Goal: Task Accomplishment & Management: Manage account settings

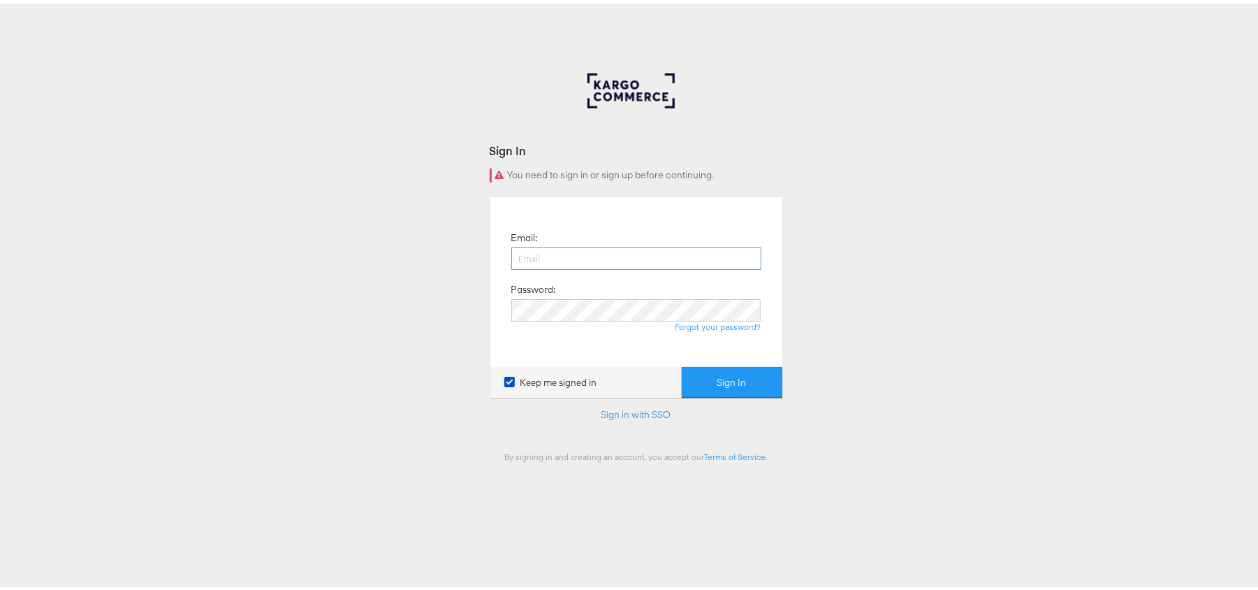
drag, startPoint x: 0, startPoint y: 0, endPoint x: 526, endPoint y: 255, distance: 584.7
click at [526, 255] on input "email" at bounding box center [636, 255] width 250 height 22
type input "Sudheer.bheemunipalli@kargo.com"
click at [682, 363] on button "Sign In" at bounding box center [732, 378] width 101 height 31
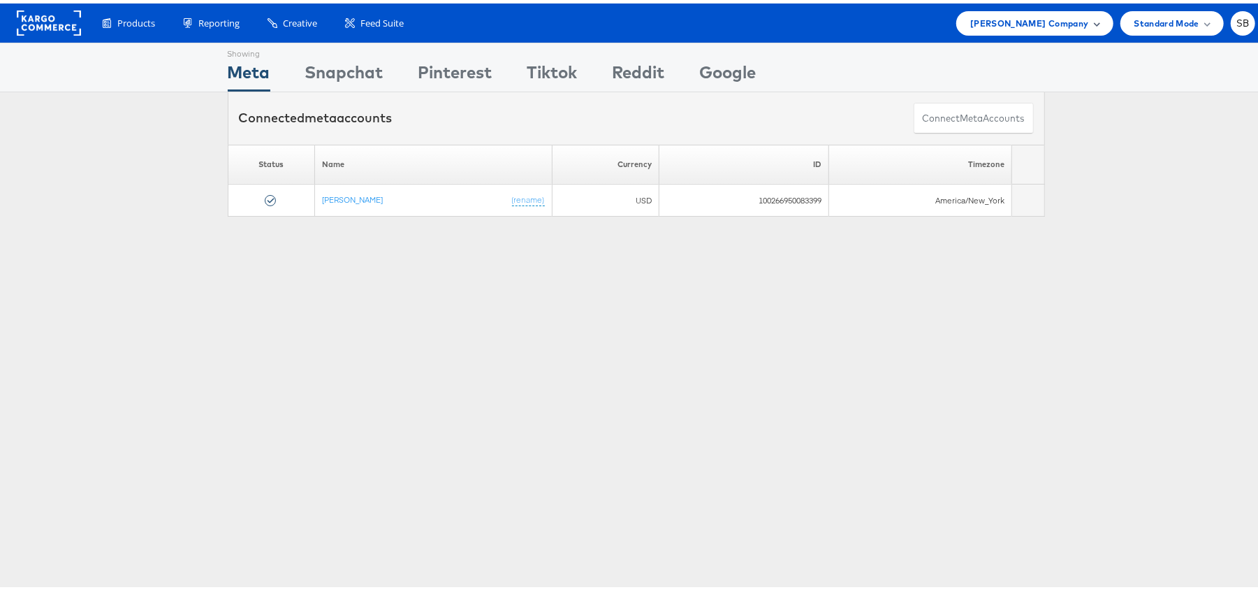
click at [1006, 23] on span "Steve Madden Company" at bounding box center [1030, 20] width 118 height 15
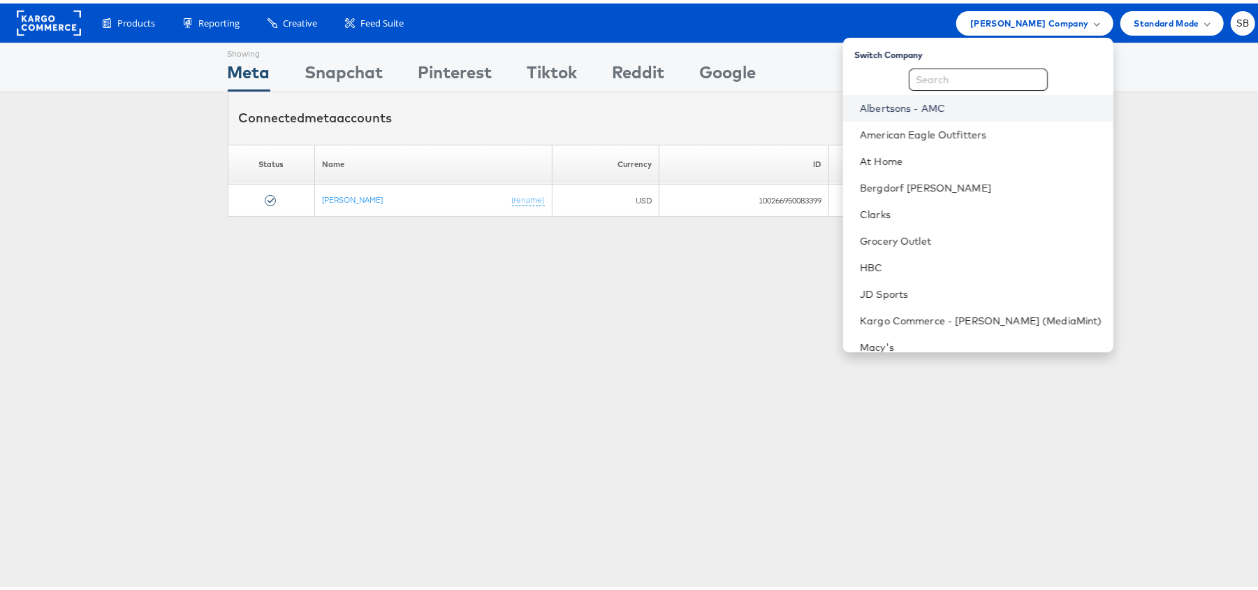
click at [925, 107] on link "Albertsons - AMC" at bounding box center [981, 105] width 242 height 14
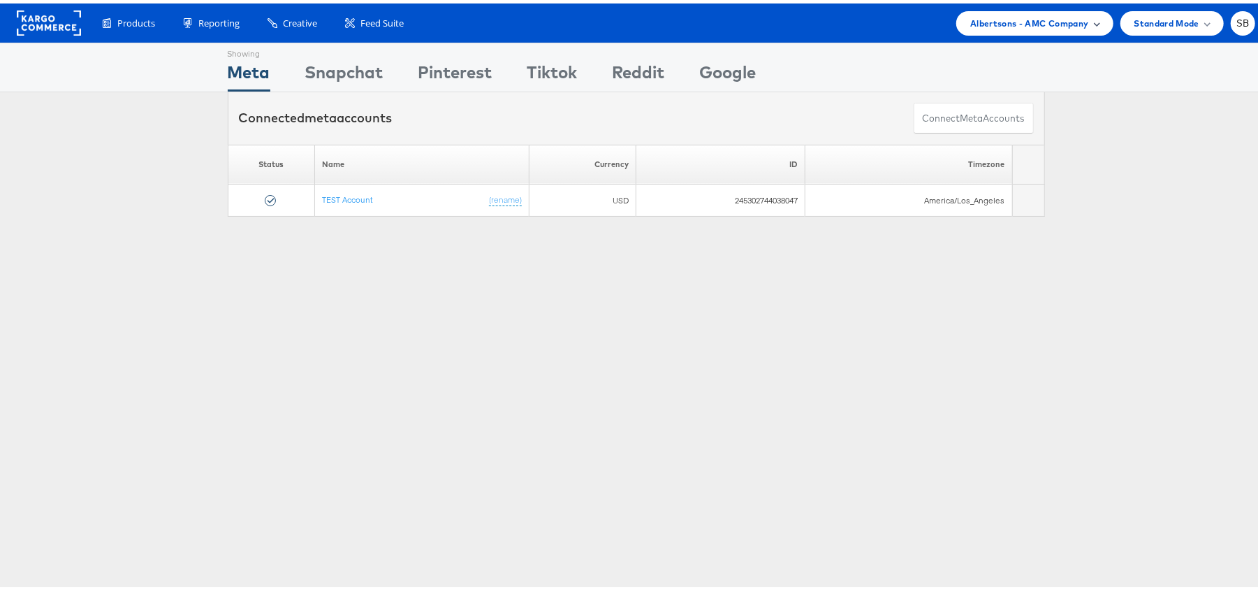
click at [1005, 20] on span "Albertsons - AMC Company" at bounding box center [1030, 20] width 118 height 15
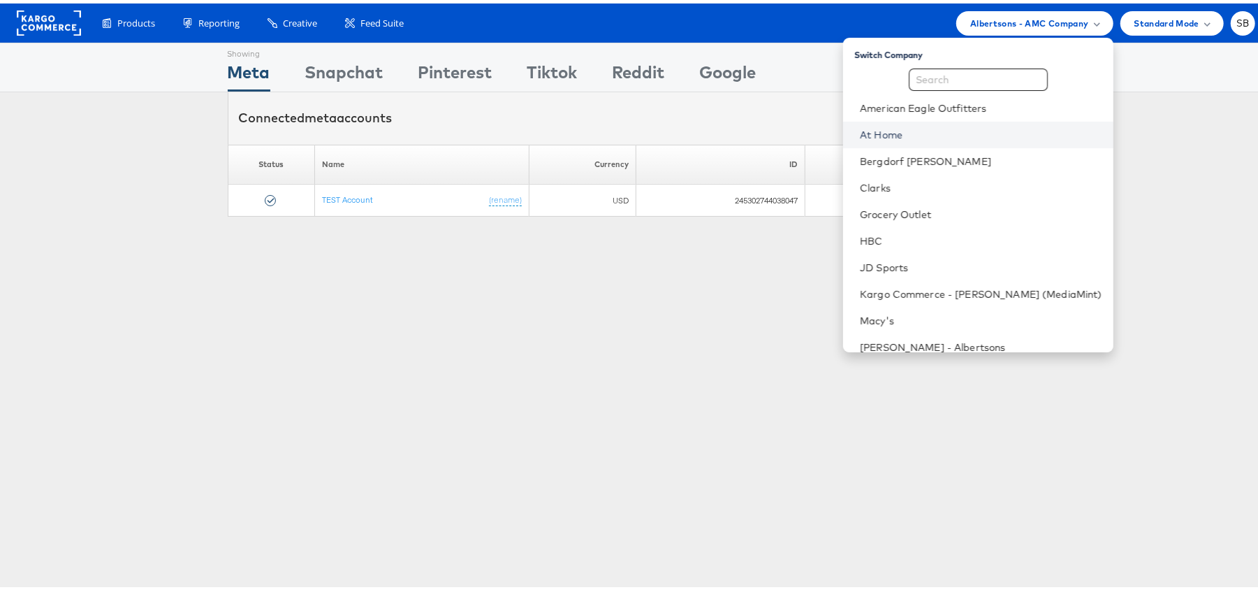
click at [938, 132] on link "At Home" at bounding box center [981, 131] width 242 height 14
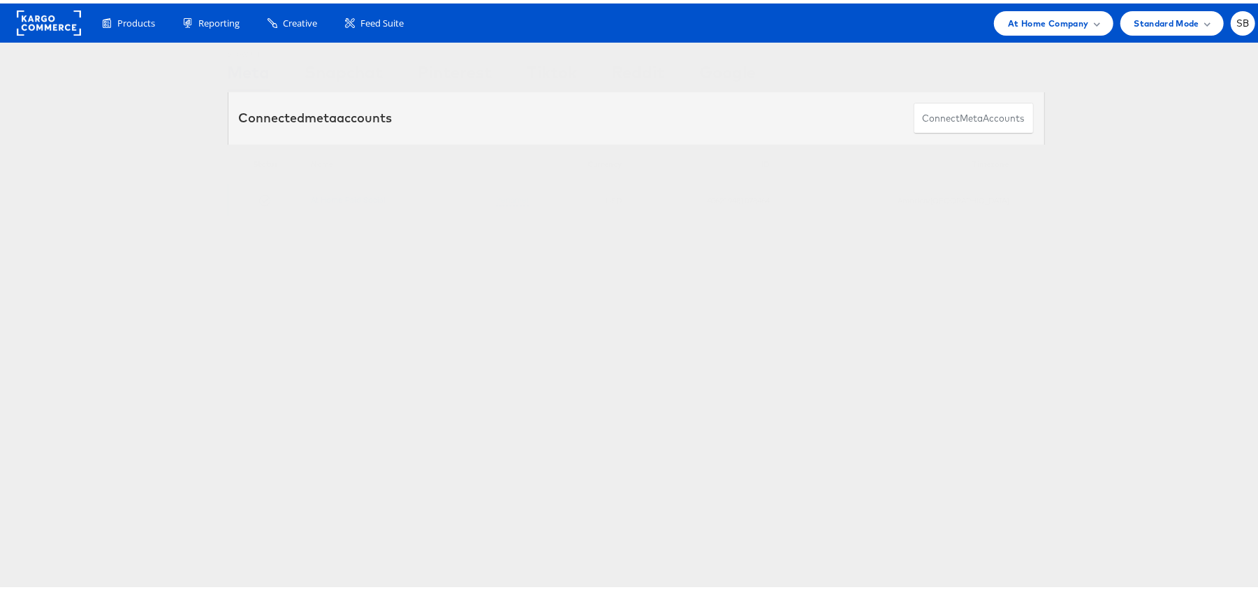
drag, startPoint x: 395, startPoint y: 196, endPoint x: 316, endPoint y: 204, distance: 80.1
click at [316, 204] on td "At Home Paid Social (rename)" at bounding box center [420, 197] width 233 height 32
copy link "At Home Paid Social"
drag, startPoint x: 759, startPoint y: 197, endPoint x: 833, endPoint y: 197, distance: 74.1
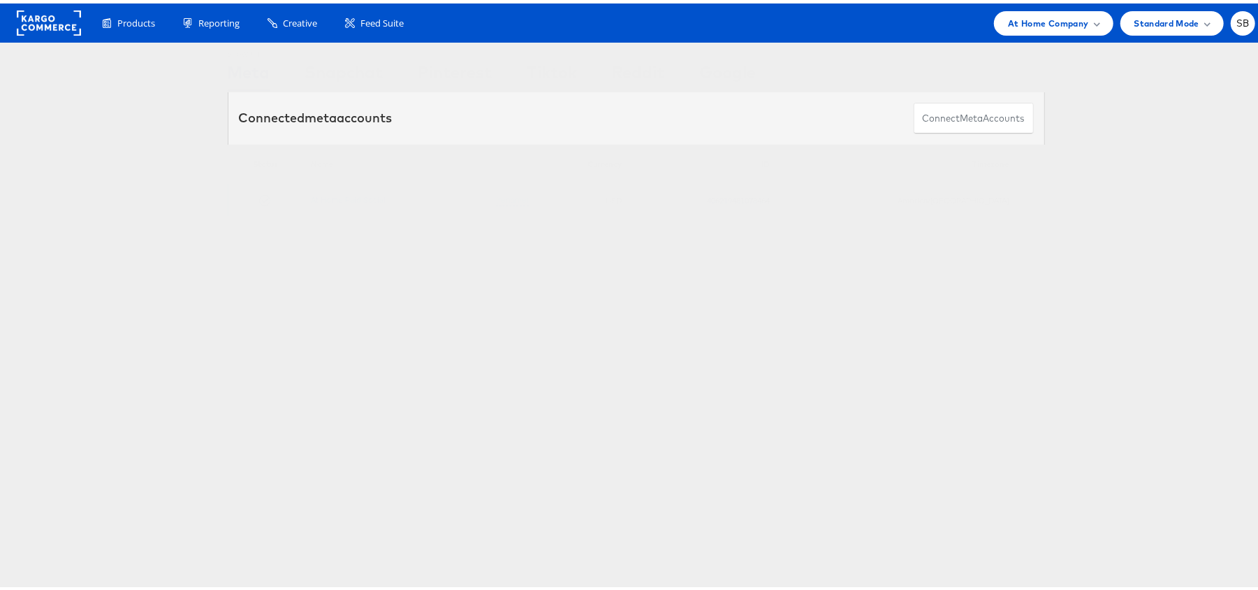
click at [777, 197] on td "406219481078464" at bounding box center [703, 197] width 147 height 32
copy td "406219481078464"
click at [1062, 17] on span "At Home Company" at bounding box center [1048, 20] width 80 height 15
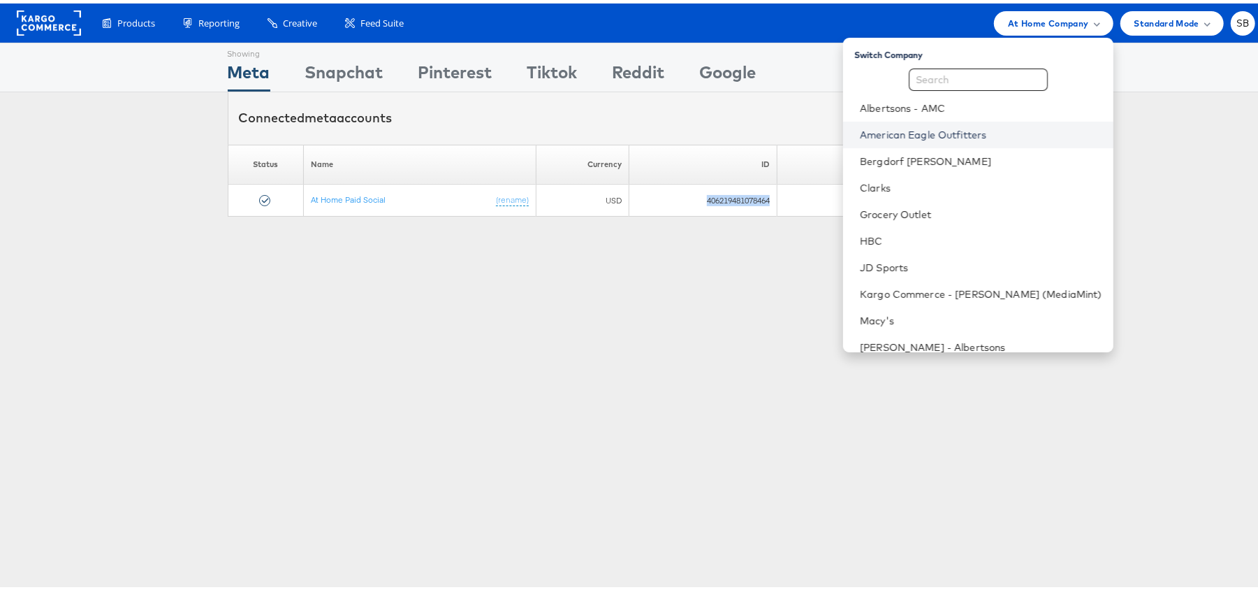
click at [950, 129] on link "American Eagle Outfitters" at bounding box center [981, 131] width 242 height 14
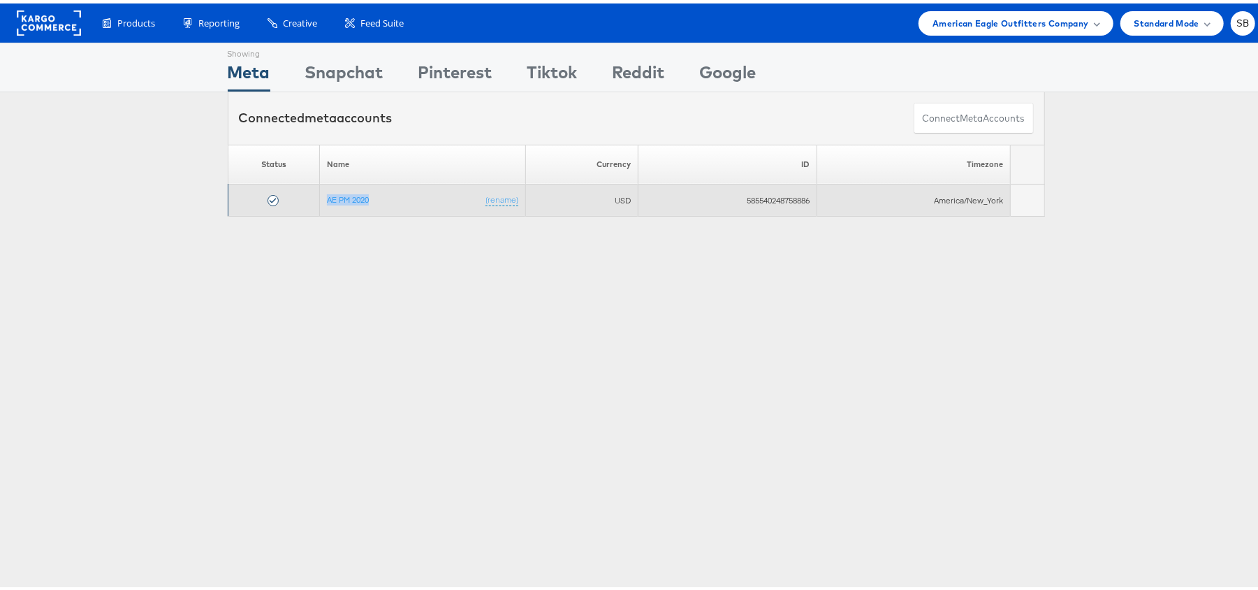
drag, startPoint x: 316, startPoint y: 194, endPoint x: 365, endPoint y: 198, distance: 49.1
click at [365, 198] on td "AE PM 2020 (rename)" at bounding box center [422, 197] width 206 height 32
copy link "AE PM 2020"
drag, startPoint x: 727, startPoint y: 194, endPoint x: 855, endPoint y: 194, distance: 128.6
click at [855, 194] on tr "AE PM 2020 (rename) USD 585540248758886 America/New_York" at bounding box center [636, 197] width 817 height 32
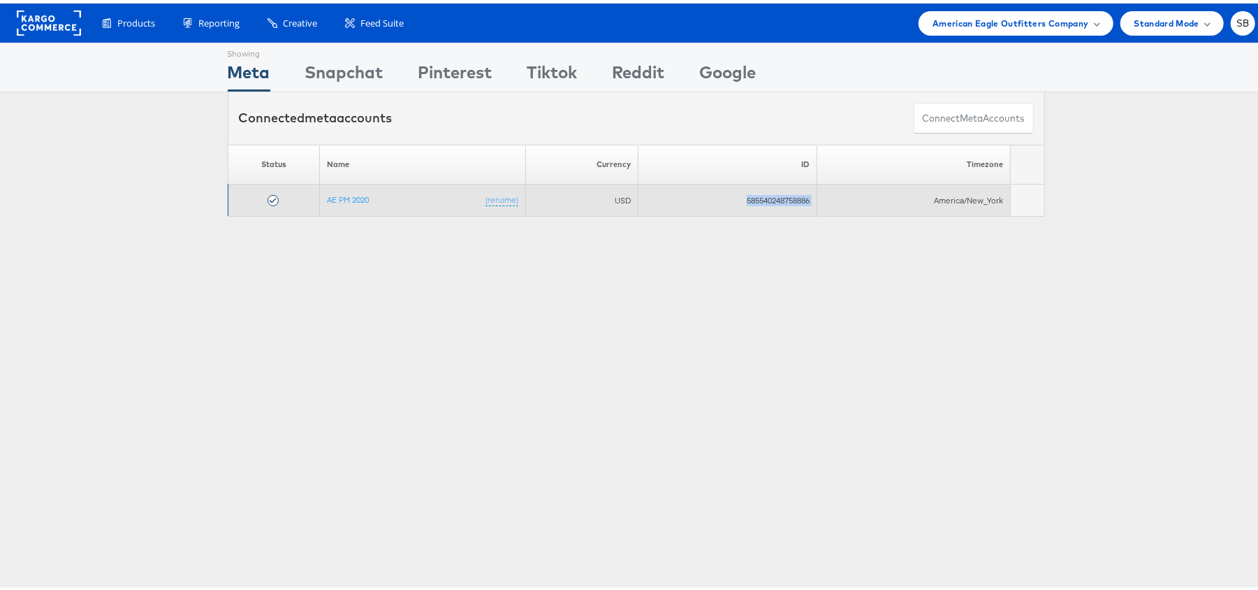
copy tr "585540248758886"
click at [803, 211] on td "585540248758886" at bounding box center [728, 197] width 179 height 32
click at [794, 198] on td "585540248758886" at bounding box center [728, 197] width 179 height 32
copy td "585540248758886"
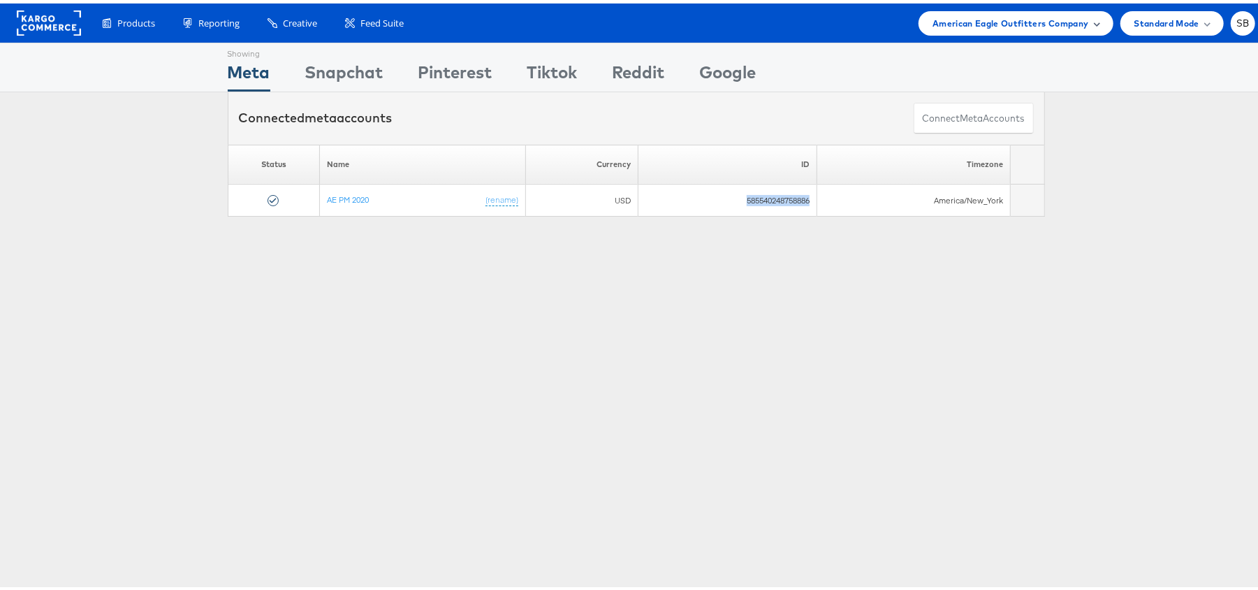
click at [961, 24] on span "American Eagle Outfitters Company" at bounding box center [1011, 20] width 156 height 15
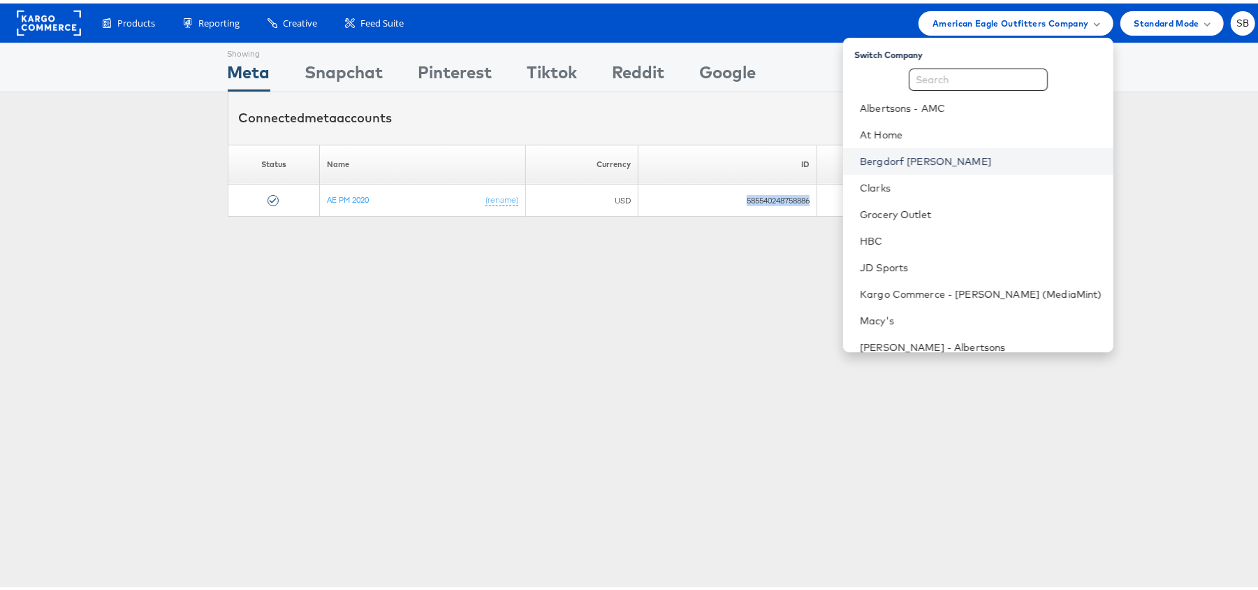
click at [957, 159] on link "Bergdorf [PERSON_NAME]" at bounding box center [981, 158] width 242 height 14
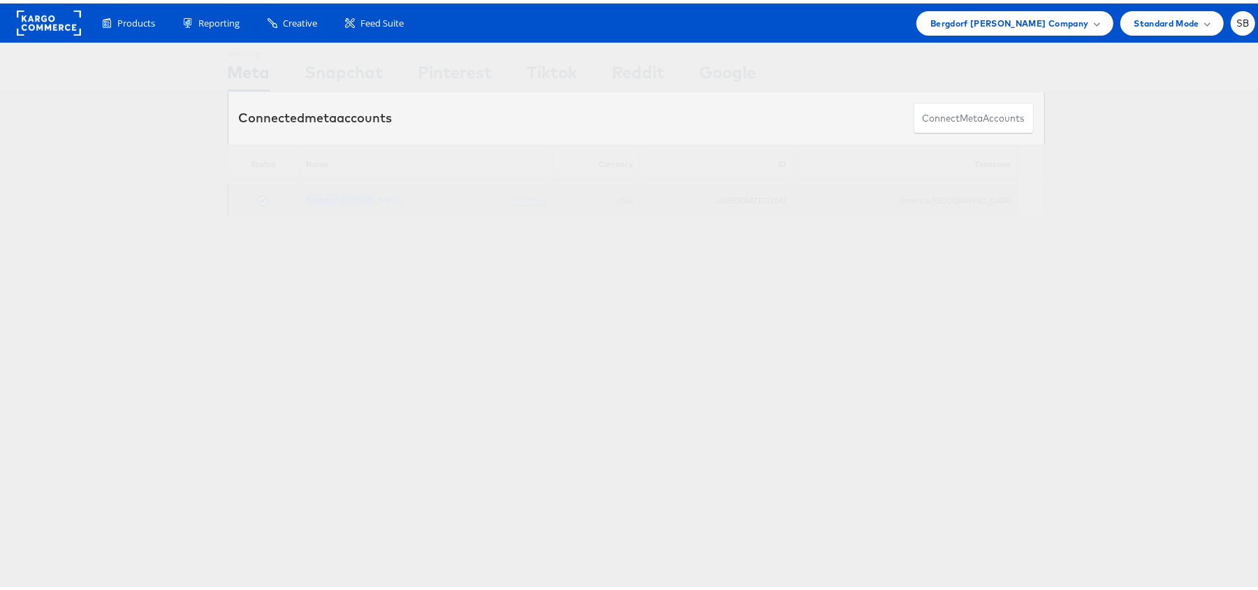
drag, startPoint x: 390, startPoint y: 200, endPoint x: 255, endPoint y: 199, distance: 134.9
click at [255, 199] on tr "Bergdorf [PERSON_NAME] (rename) USD 10155300471712847 America/[GEOGRAPHIC_DATA]" at bounding box center [636, 197] width 817 height 32
copy tr "Bergdorf [PERSON_NAME]"
click at [794, 201] on td "10155300471712847" at bounding box center [718, 197] width 154 height 32
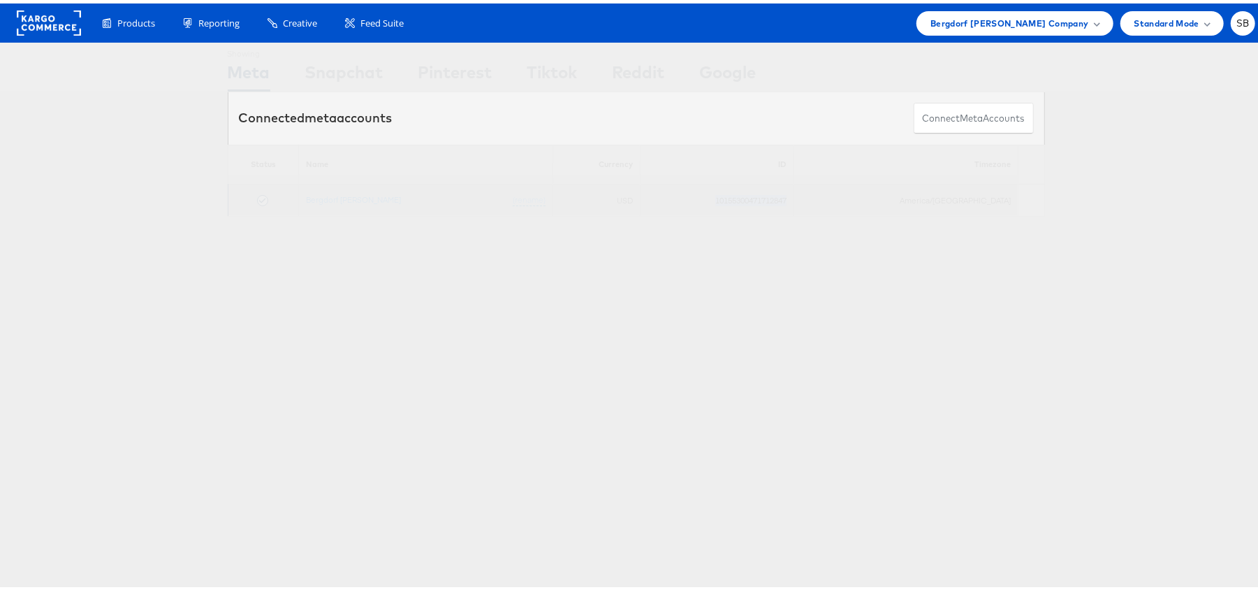
copy td "10155300471712847"
click at [968, 26] on span "Bergdorf Goodman Company" at bounding box center [1010, 20] width 158 height 15
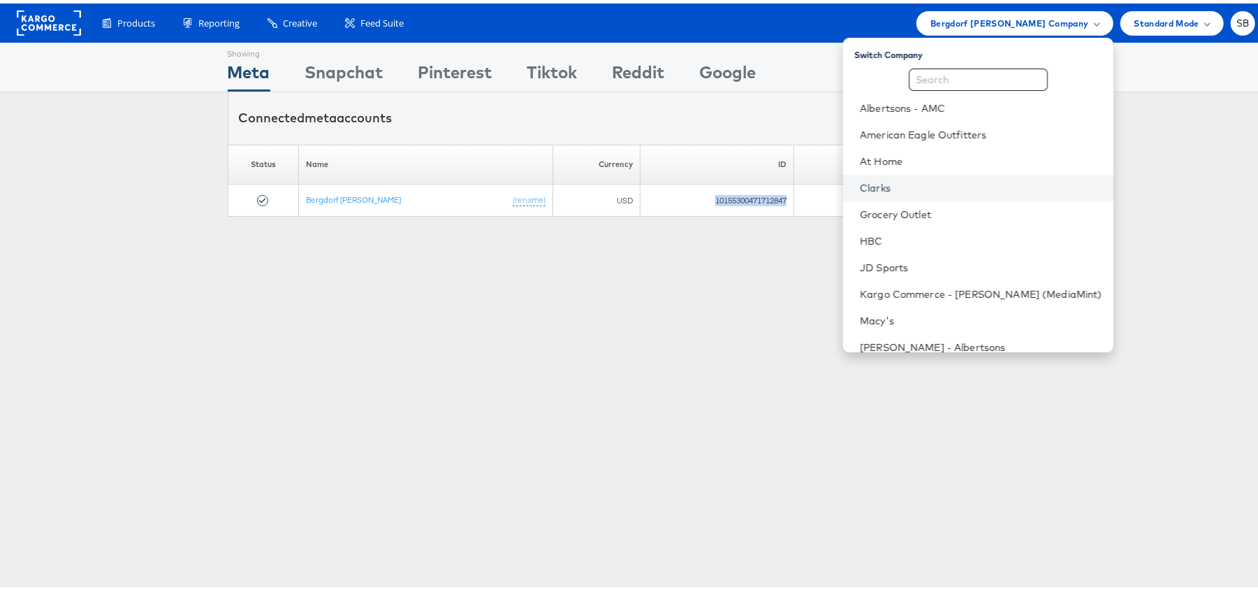
click at [931, 183] on link "Clarks" at bounding box center [981, 184] width 242 height 14
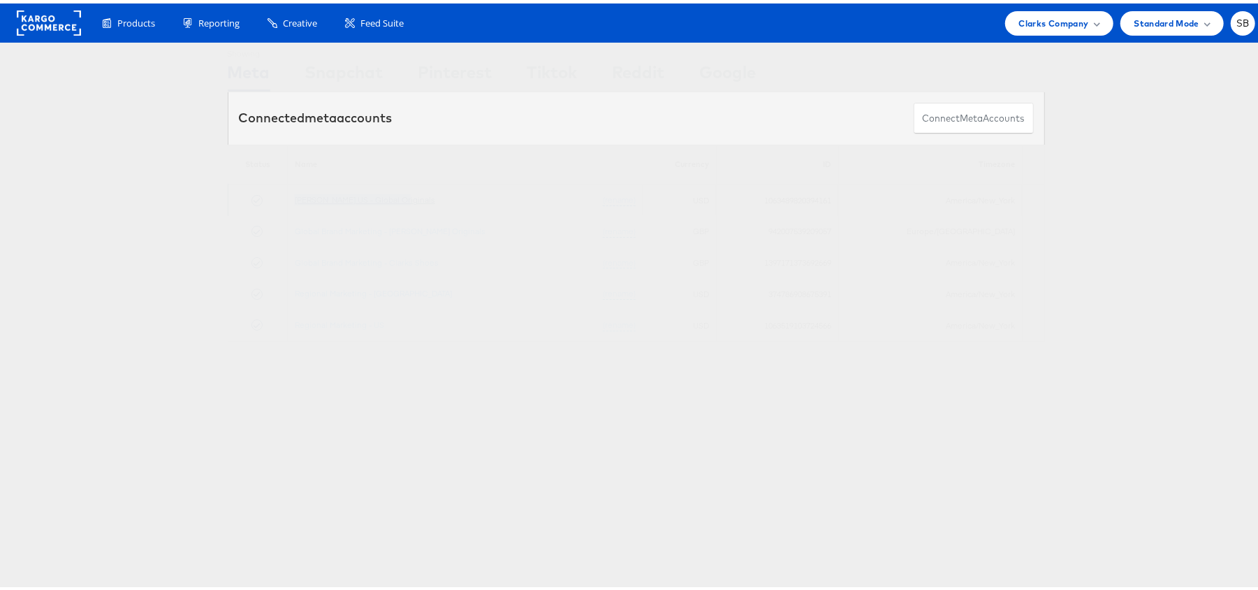
drag, startPoint x: 405, startPoint y: 193, endPoint x: 299, endPoint y: 198, distance: 106.4
click at [299, 198] on td "[PERSON_NAME] US - Global Originals (rename)" at bounding box center [465, 196] width 356 height 31
copy link "[PERSON_NAME] US - Global Originals"
click at [802, 196] on td "1063489820394161" at bounding box center [778, 196] width 122 height 31
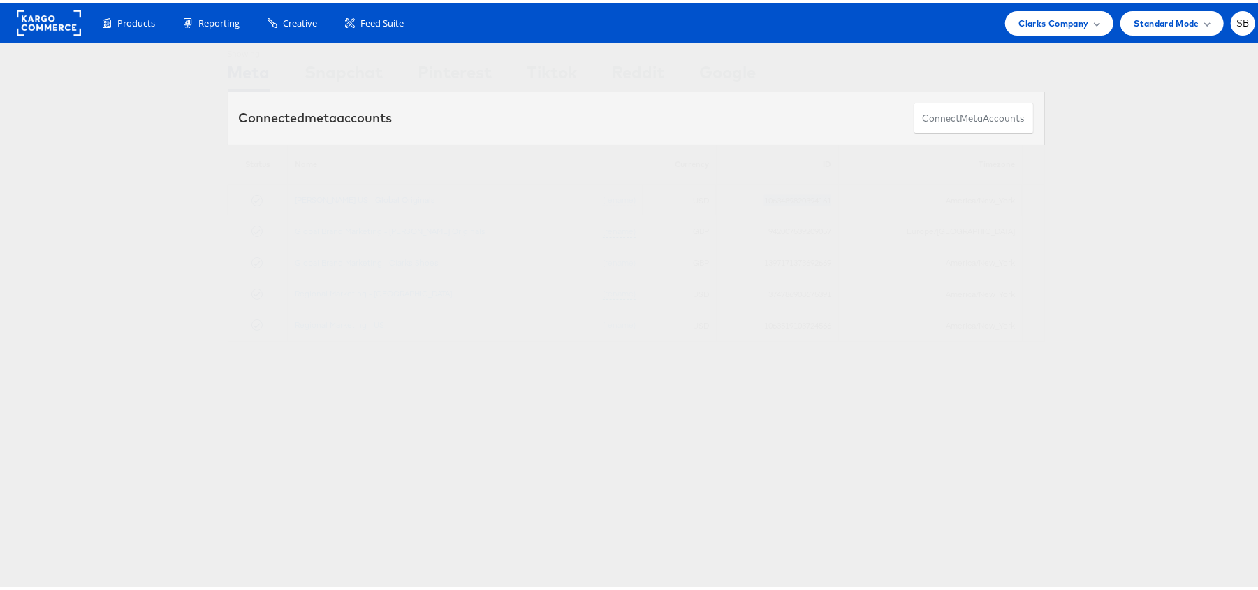
copy td "1063489820394161"
click at [1057, 21] on span "Clarks Company" at bounding box center [1054, 20] width 70 height 15
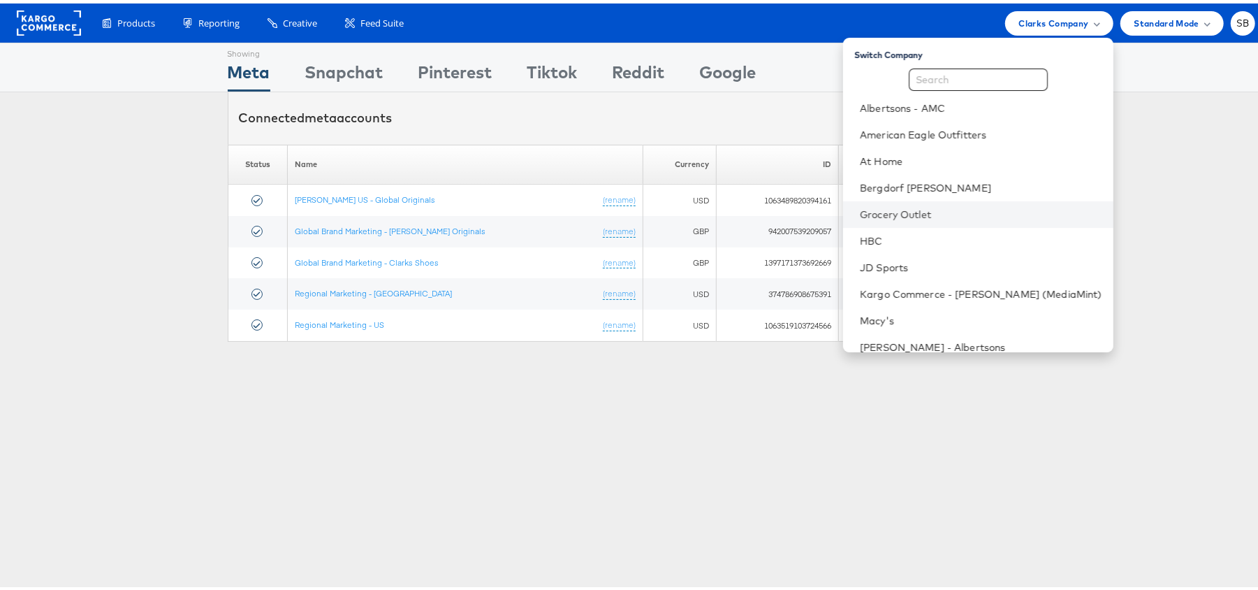
click at [934, 202] on li "Grocery Outlet" at bounding box center [978, 211] width 270 height 27
click at [928, 210] on link "Grocery Outlet" at bounding box center [981, 211] width 242 height 14
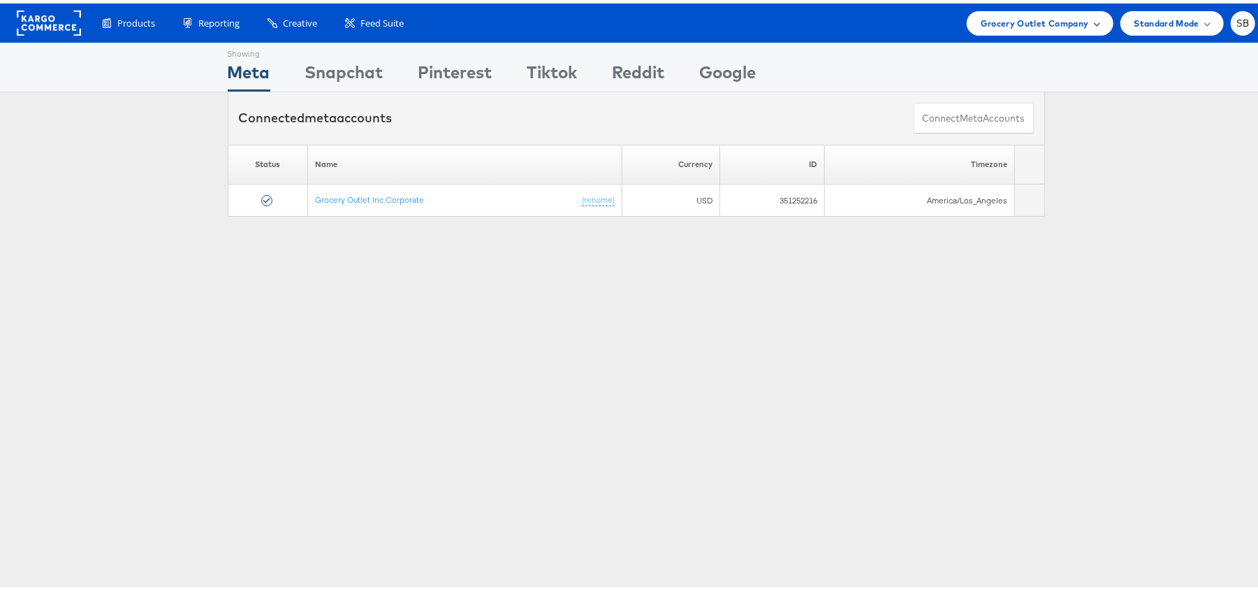
click at [1003, 17] on span "Grocery Outlet Company" at bounding box center [1035, 20] width 108 height 15
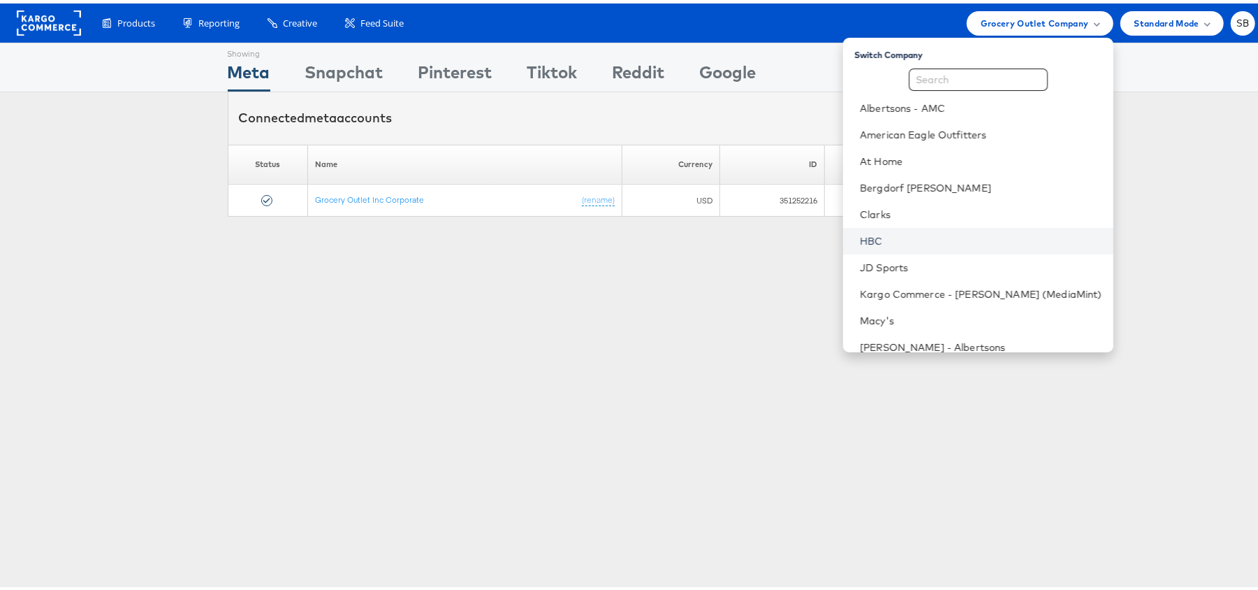
click at [908, 232] on link "HBC" at bounding box center [981, 238] width 242 height 14
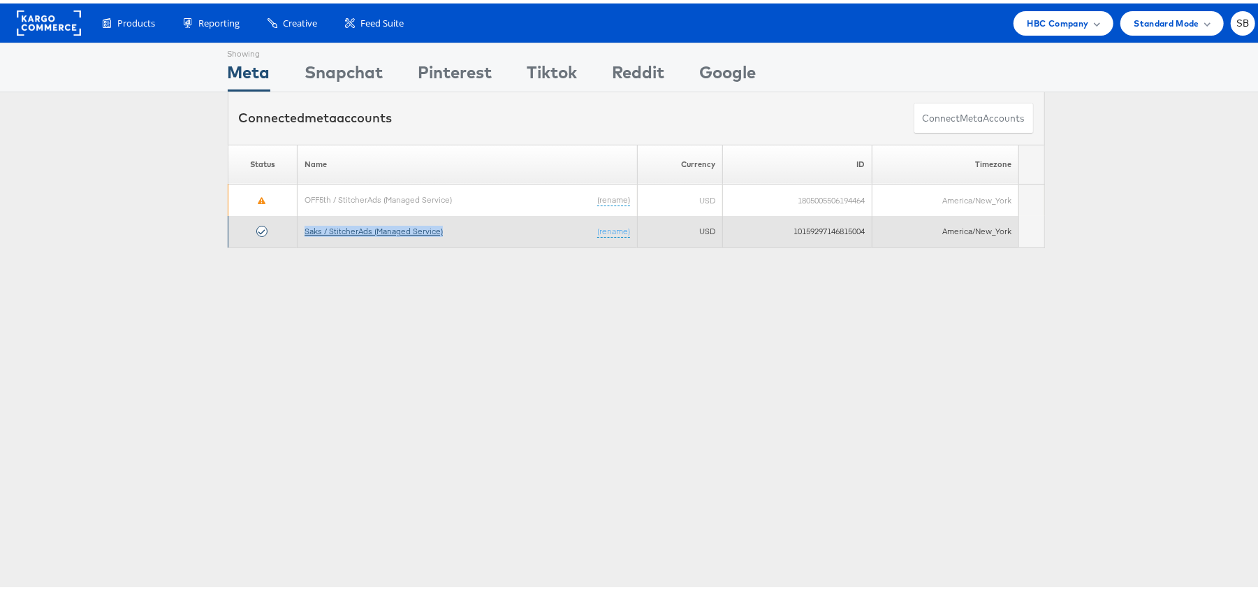
drag, startPoint x: 436, startPoint y: 229, endPoint x: 297, endPoint y: 227, distance: 139.1
click at [297, 227] on td "Saks / StitcherAds (Managed Service) (rename)" at bounding box center [467, 227] width 340 height 31
copy link "Saks / StitcherAds (Managed Service)"
click at [833, 231] on td "10159297146815004" at bounding box center [797, 227] width 150 height 31
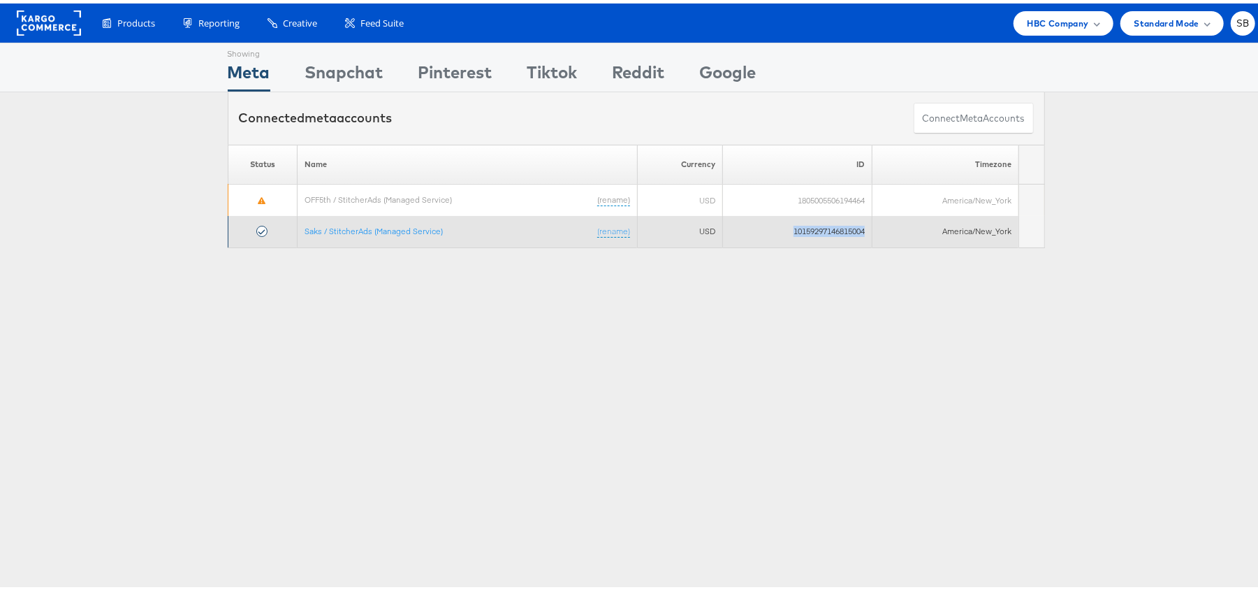
copy td "10159297146815004"
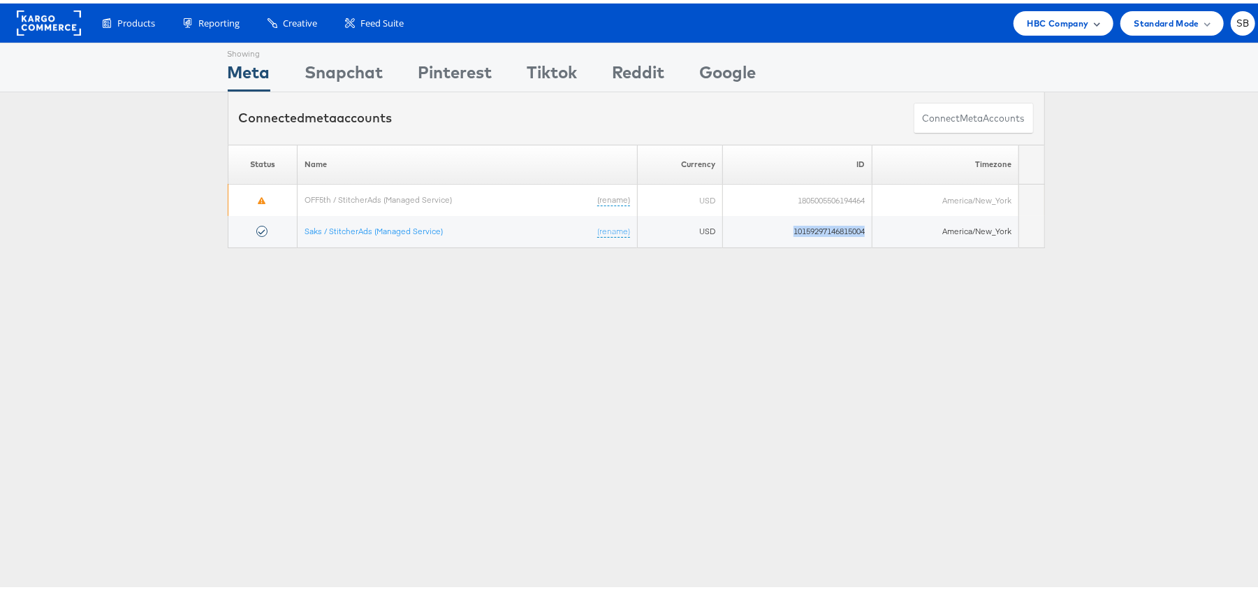
click at [1033, 24] on span "HBC Company" at bounding box center [1058, 20] width 61 height 15
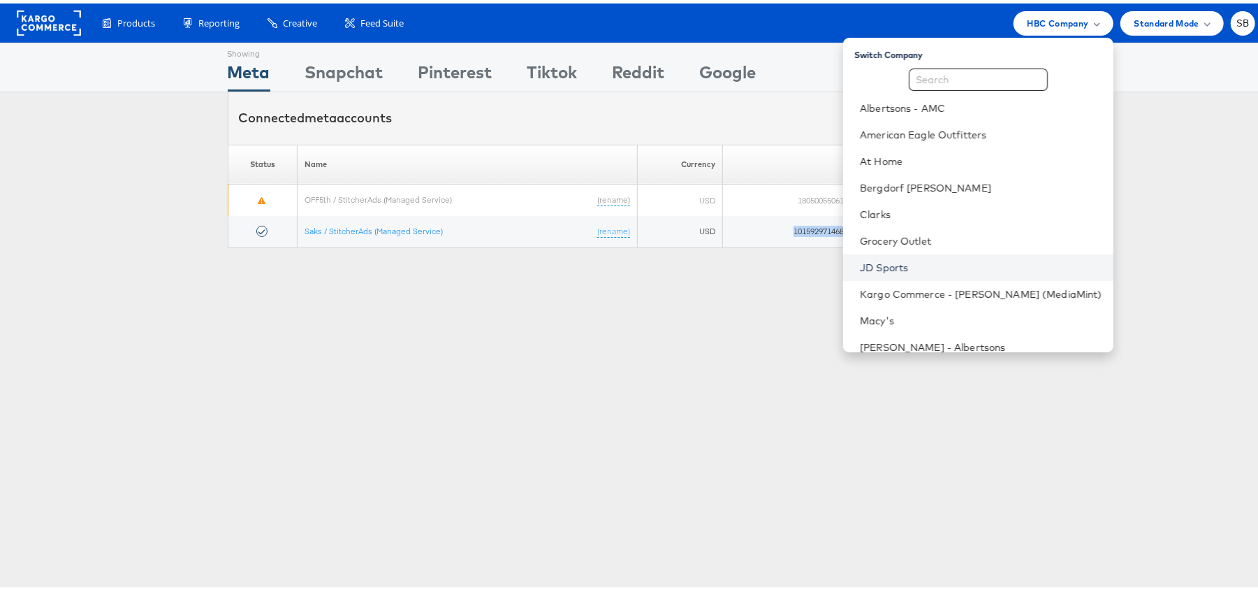
click at [911, 261] on link "JD Sports" at bounding box center [981, 264] width 242 height 14
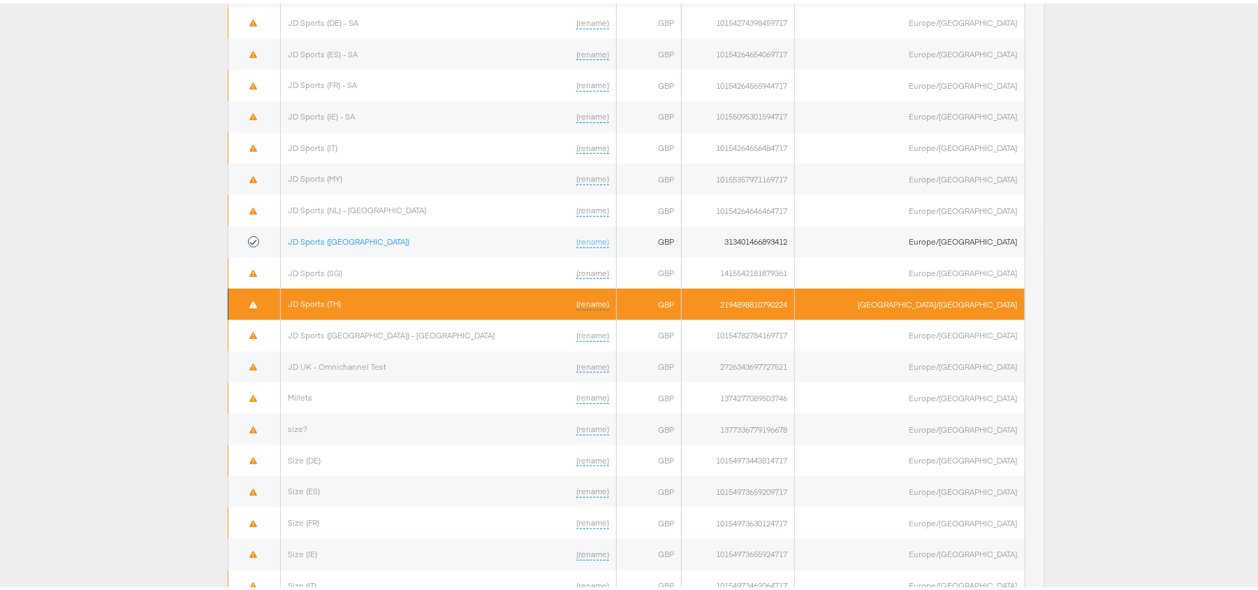
scroll to position [285, 0]
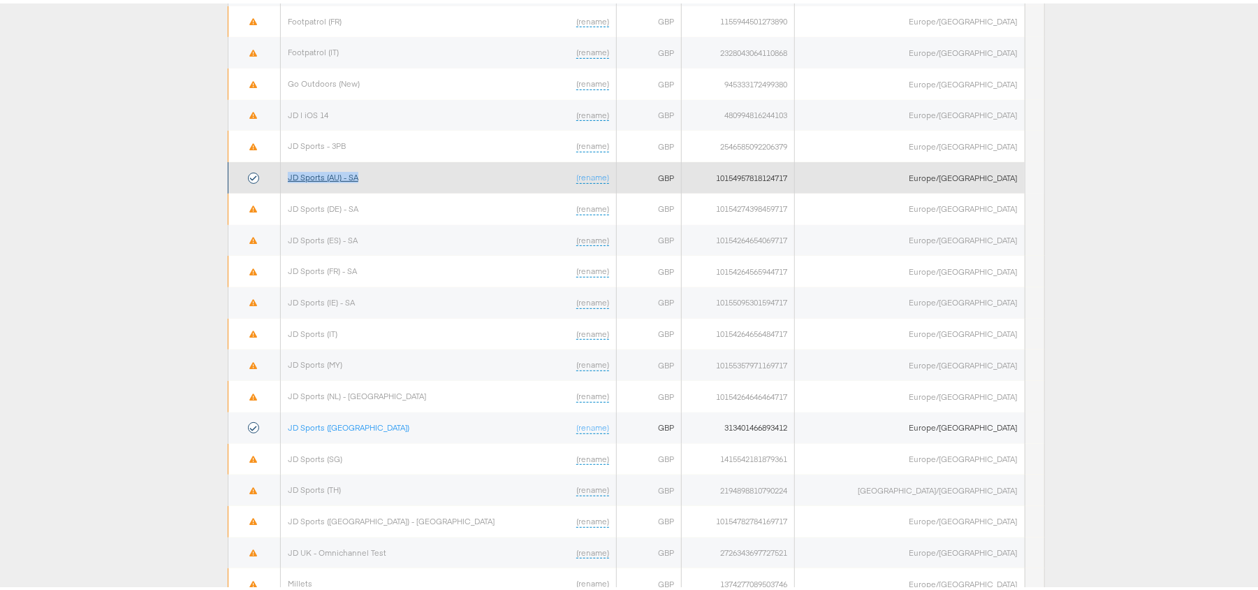
drag, startPoint x: 376, startPoint y: 177, endPoint x: 303, endPoint y: 177, distance: 73.4
click at [303, 177] on td "JD Sports (AU) - SA (rename)" at bounding box center [448, 174] width 336 height 31
copy link "JD Sports (AU) - SA"
click at [795, 175] on td "10154957818124717" at bounding box center [738, 174] width 114 height 31
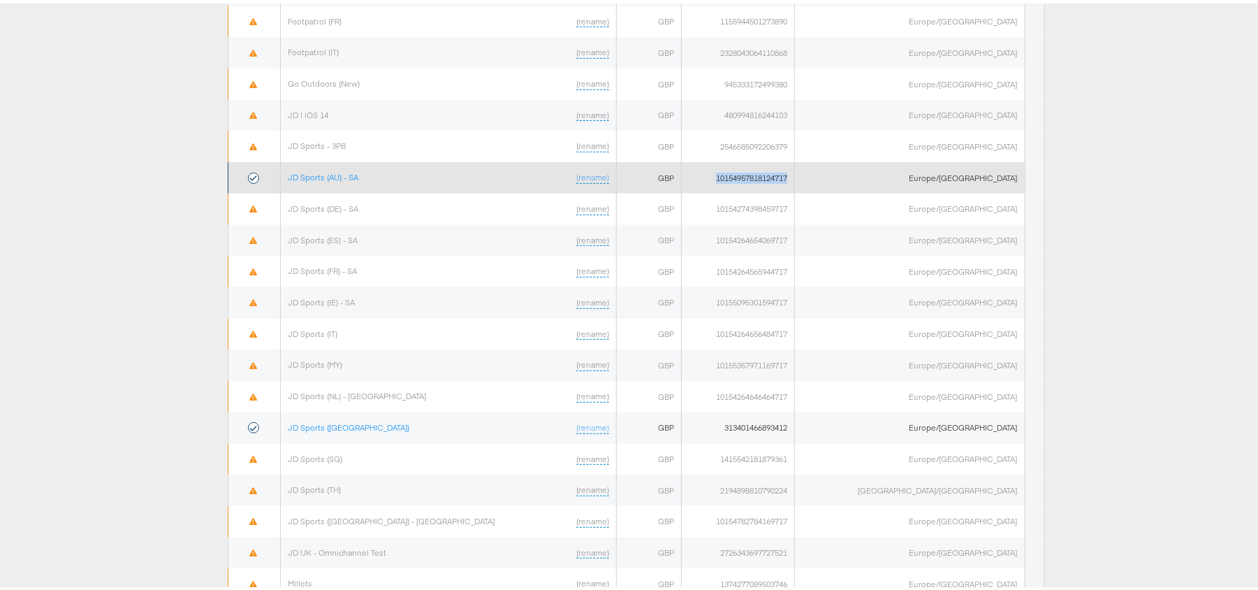
copy td "10154957818124717"
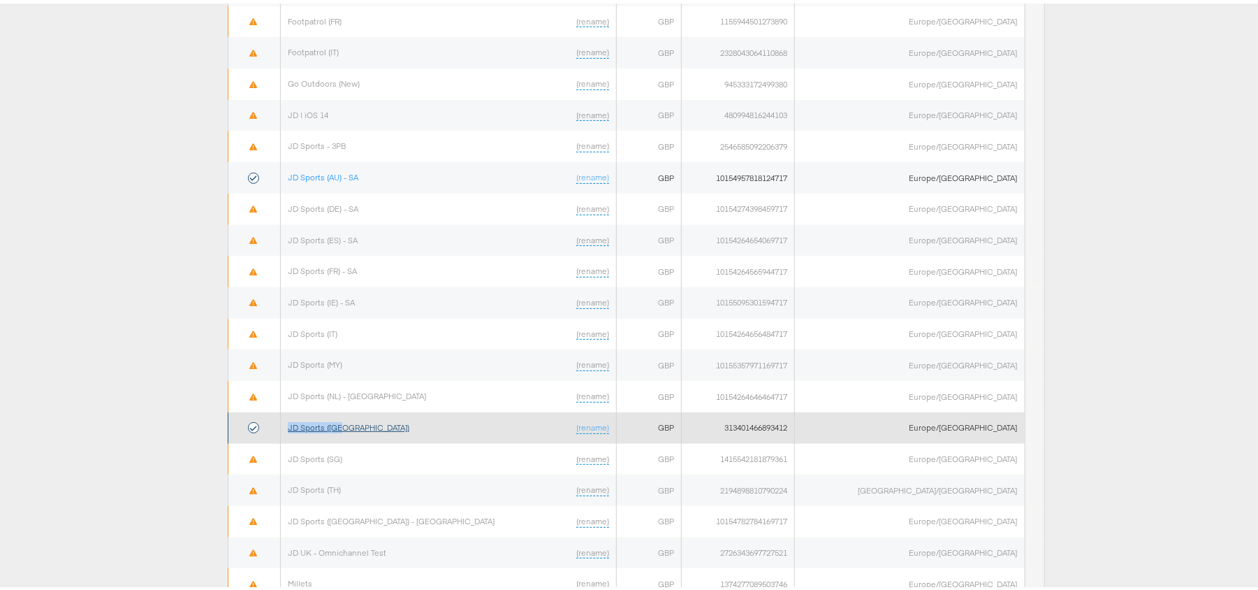
drag, startPoint x: 363, startPoint y: 426, endPoint x: 303, endPoint y: 428, distance: 60.8
click at [303, 428] on td "JD Sports (NZ) (rename)" at bounding box center [448, 424] width 336 height 31
copy link "JD Sports (NZ)"
click at [795, 426] on td "313401466893412" at bounding box center [738, 424] width 114 height 31
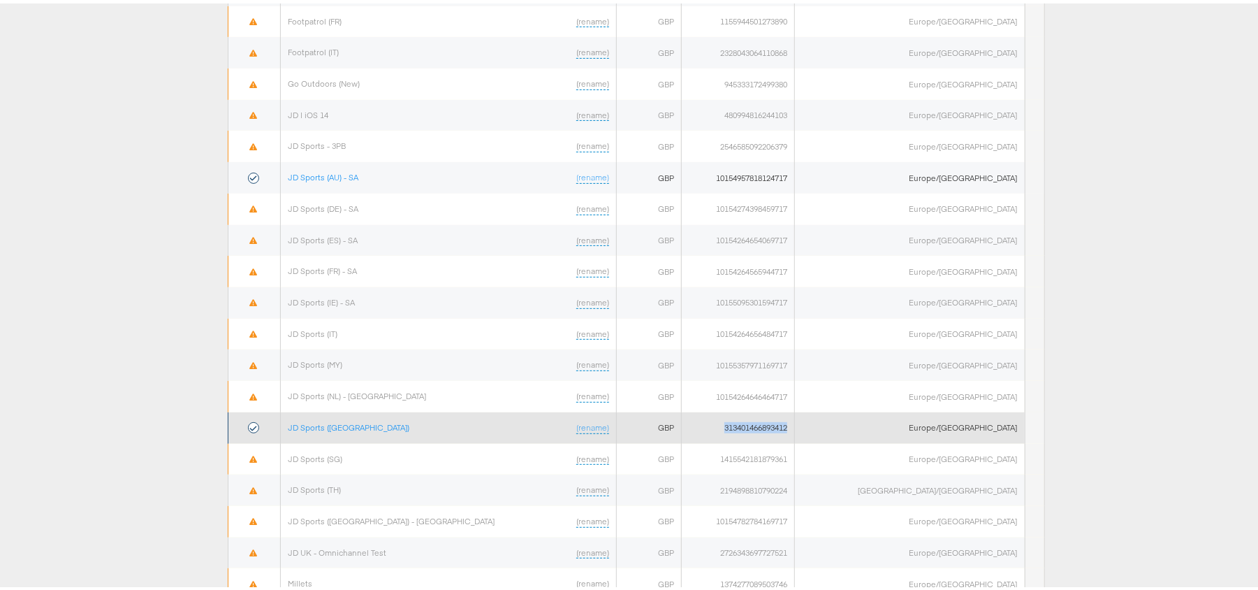
copy td "313401466893412"
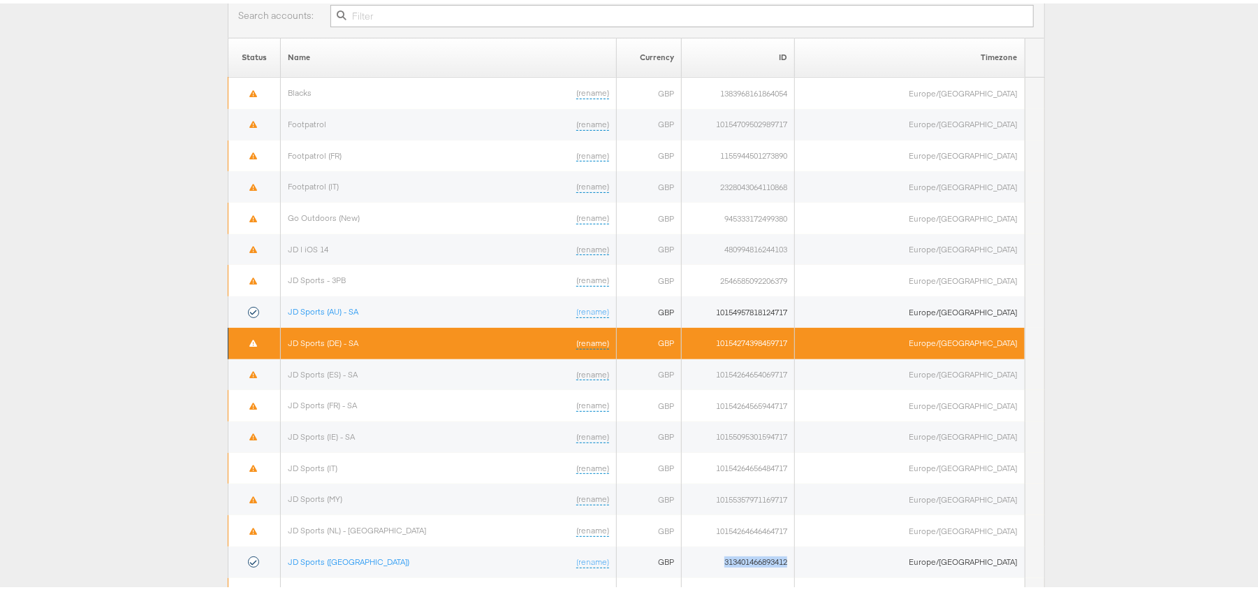
scroll to position [0, 0]
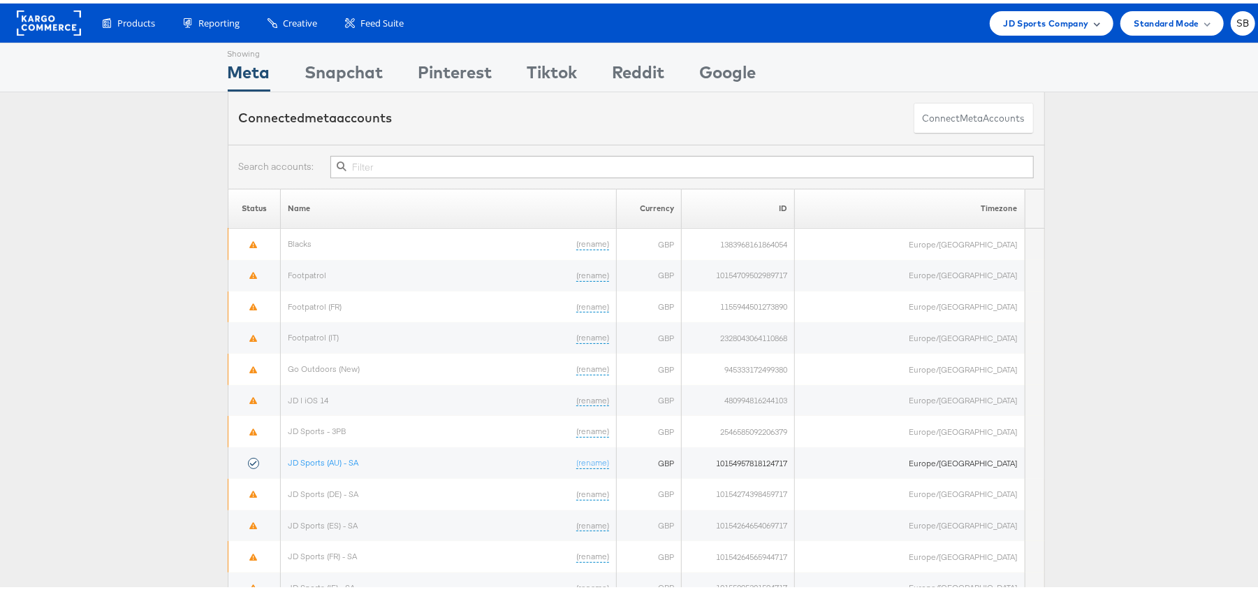
click at [1047, 9] on div "JD Sports Company" at bounding box center [1052, 20] width 124 height 24
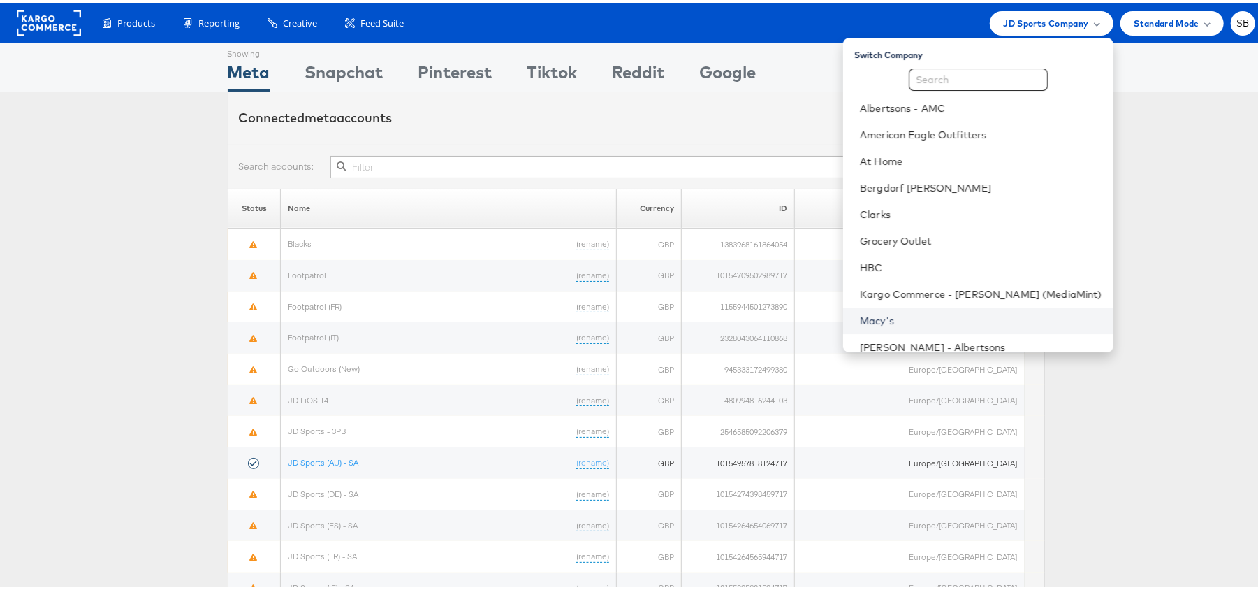
click at [913, 310] on link "Macy's" at bounding box center [981, 317] width 242 height 14
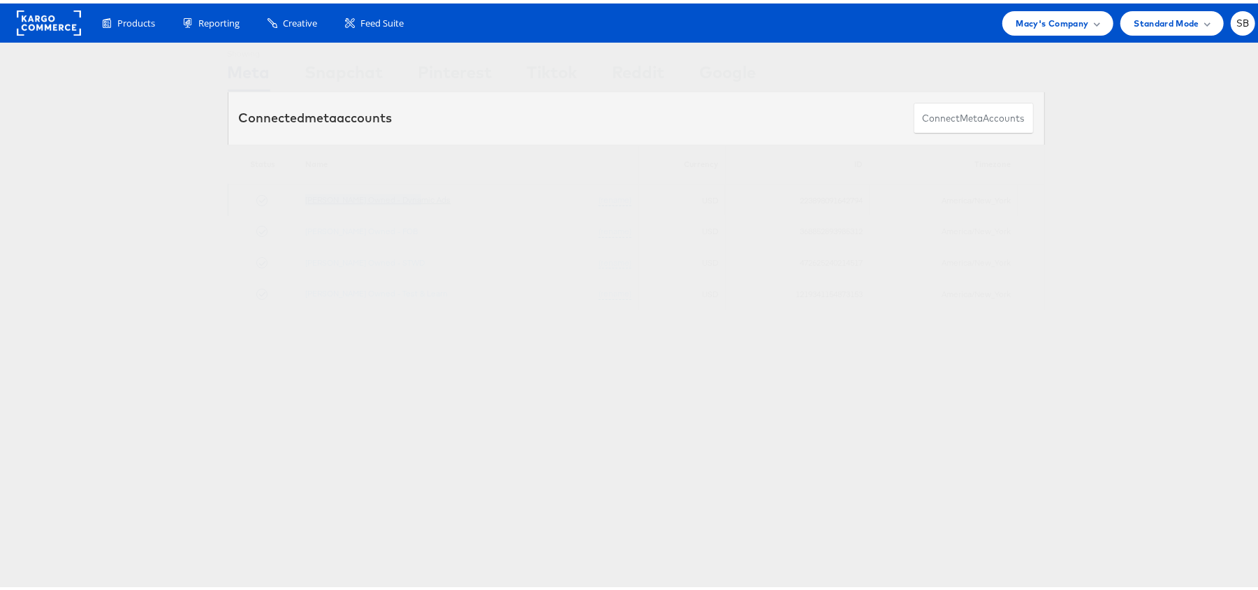
drag, startPoint x: 415, startPoint y: 194, endPoint x: 305, endPoint y: 199, distance: 110.5
click at [305, 199] on td "Macy's Owned - Dynamic Ads (rename)" at bounding box center [468, 196] width 341 height 31
copy link "[PERSON_NAME] Owned - Dynamic Ads"
click at [799, 200] on td "223898091642794" at bounding box center [798, 196] width 145 height 31
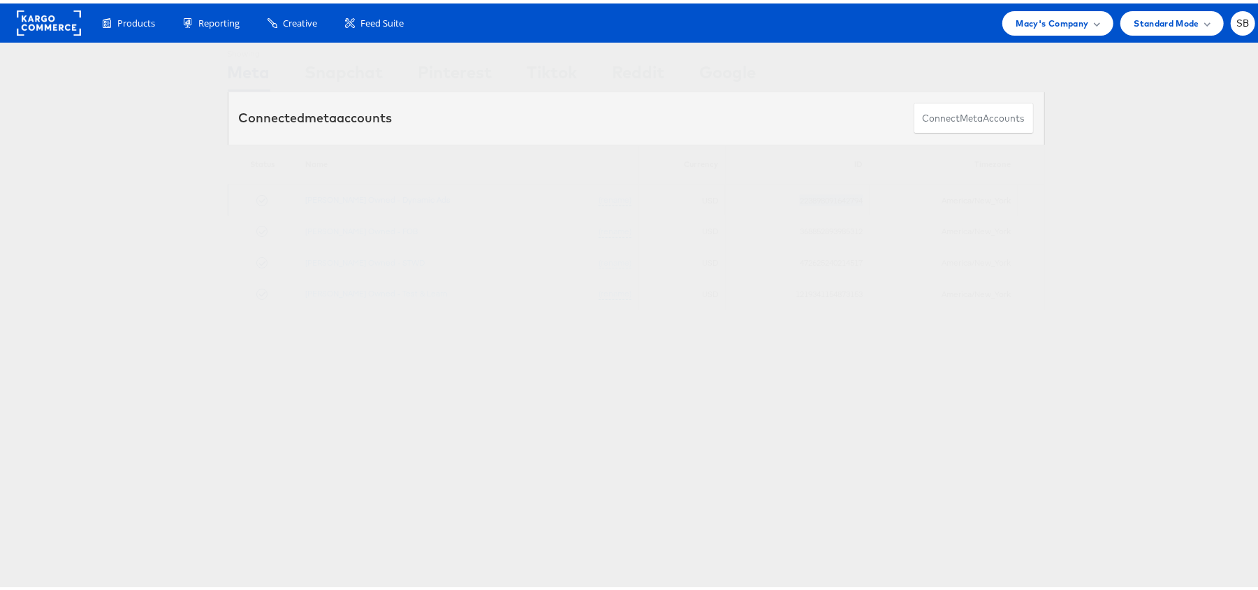
copy td "223898091642794"
drag, startPoint x: 389, startPoint y: 228, endPoint x: 306, endPoint y: 226, distance: 83.2
click at [306, 226] on td "Macy's Owned - FOB (rename)" at bounding box center [468, 227] width 341 height 31
copy link "Macy's Owned - FOB"
click at [808, 229] on td "368852893985312" at bounding box center [798, 227] width 145 height 31
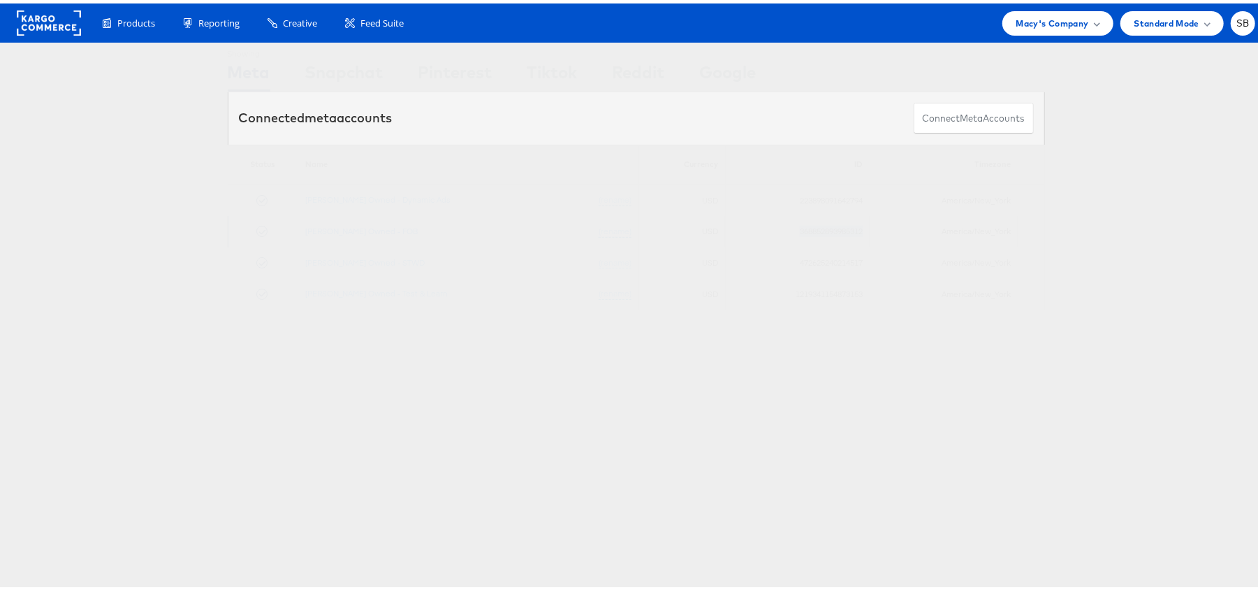
click at [808, 229] on td "368852893985312" at bounding box center [798, 227] width 145 height 31
copy td "368852893985312"
drag, startPoint x: 390, startPoint y: 257, endPoint x: 306, endPoint y: 258, distance: 83.8
click at [306, 258] on td "Macy's Owned - STWD (rename)" at bounding box center [468, 259] width 341 height 31
copy link "Macy's Owned - STWD"
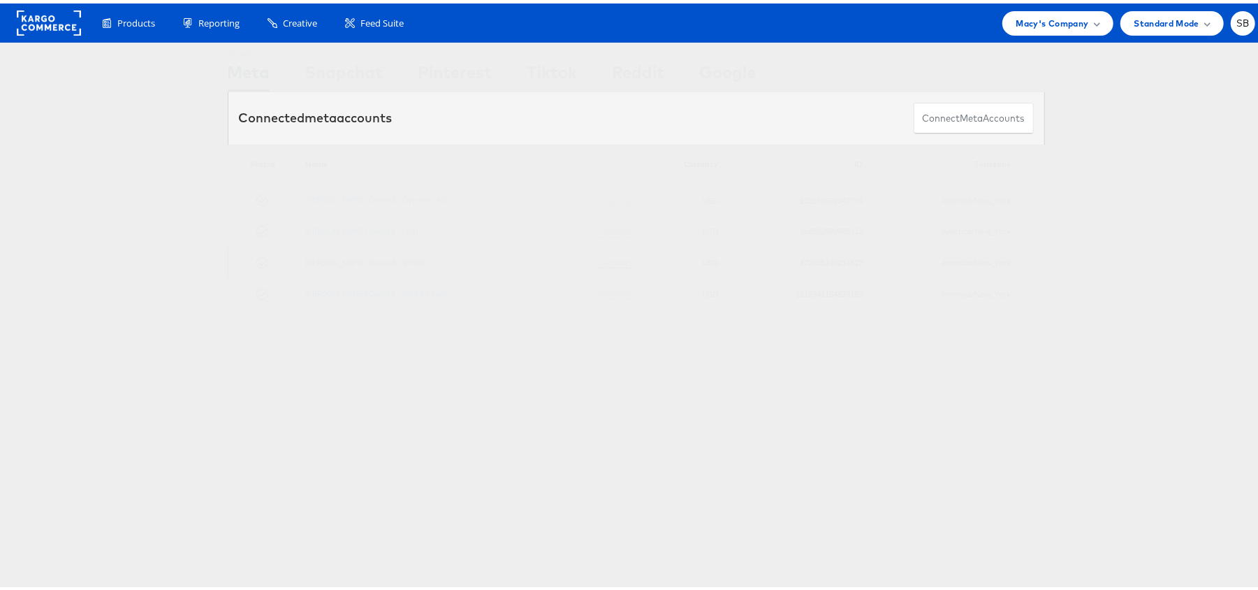
click at [808, 259] on td "472625240214517" at bounding box center [798, 259] width 145 height 31
copy td "472625240214517"
drag, startPoint x: 414, startPoint y: 293, endPoint x: 305, endPoint y: 288, distance: 108.4
click at [305, 288] on td "Macy's Owned - Test & Learn (rename)" at bounding box center [468, 290] width 341 height 31
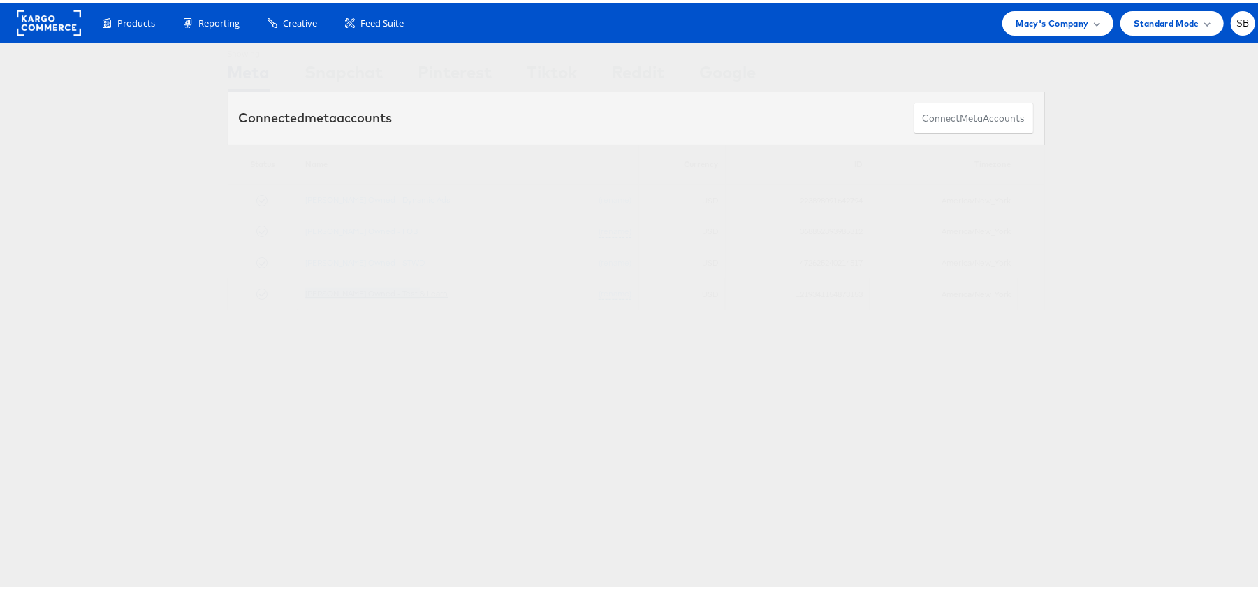
copy link "Macy's Owned - Test & Learn"
click at [826, 289] on td "1219341154873153" at bounding box center [798, 290] width 145 height 31
copy td "1219341154873153"
click at [1026, 23] on span "Macy's Company" at bounding box center [1053, 20] width 73 height 15
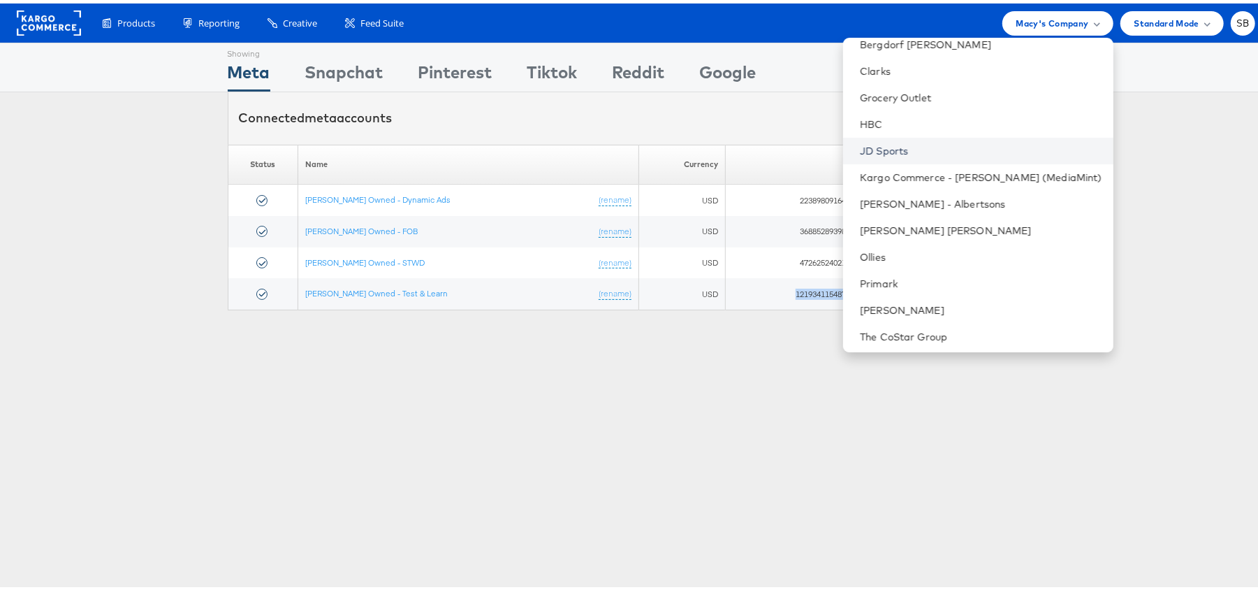
scroll to position [146, 0]
click at [917, 189] on li "[PERSON_NAME] - Albertsons" at bounding box center [978, 197] width 270 height 27
click at [904, 194] on link "[PERSON_NAME] - Albertsons" at bounding box center [981, 198] width 242 height 14
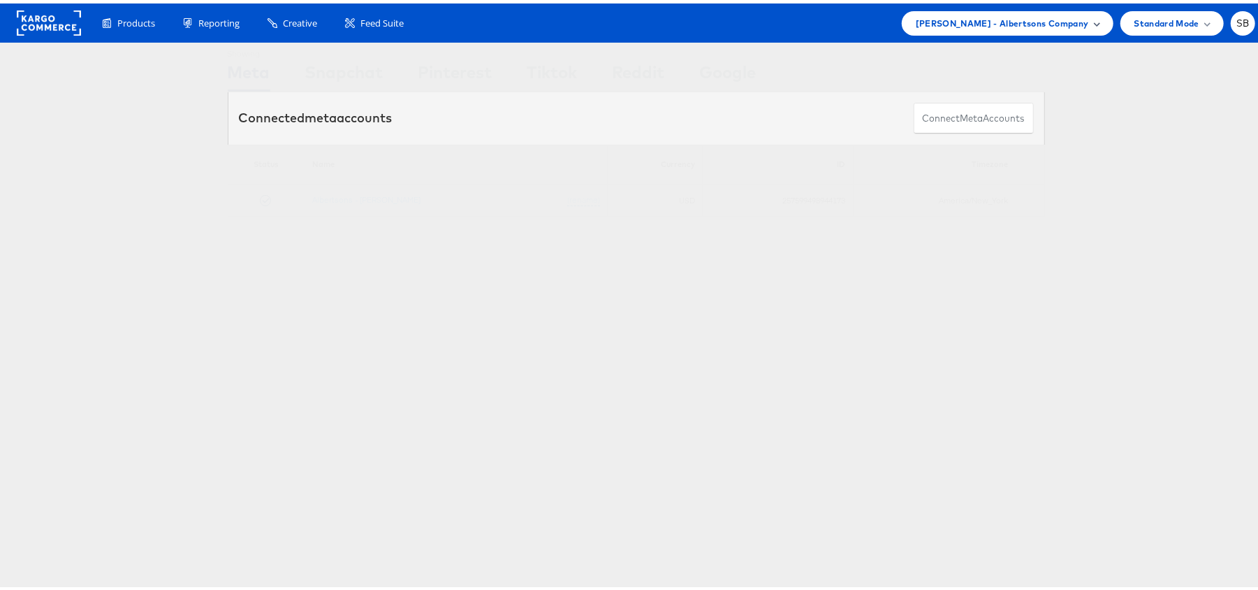
click at [957, 11] on div "[PERSON_NAME] - Albertsons Company" at bounding box center [1008, 20] width 212 height 24
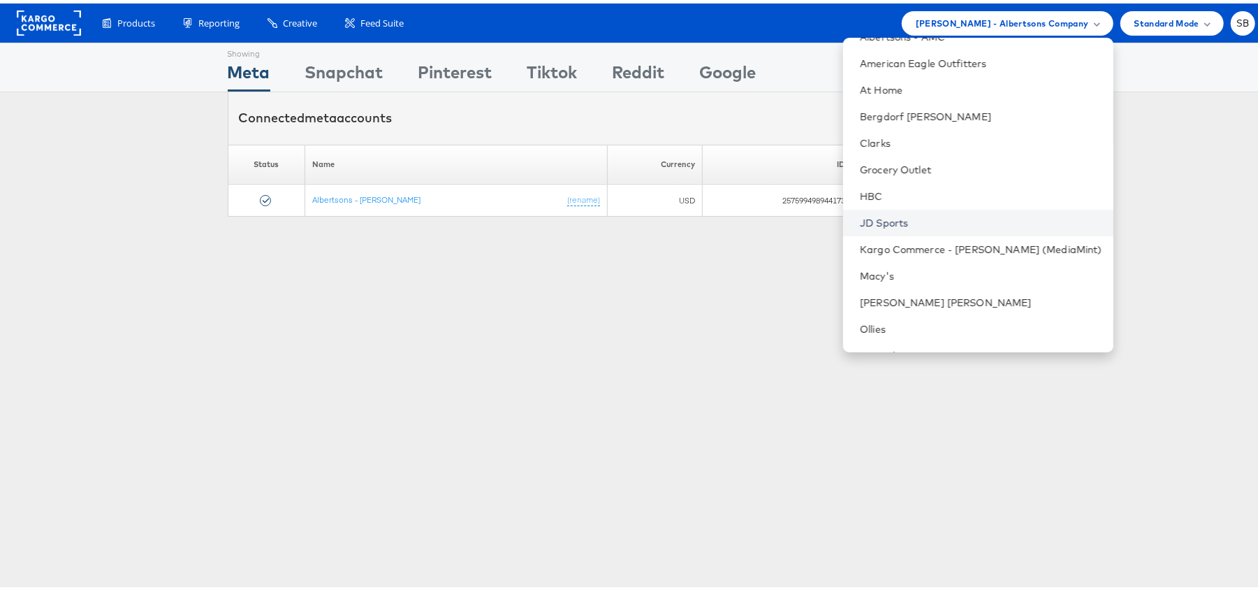
scroll to position [146, 0]
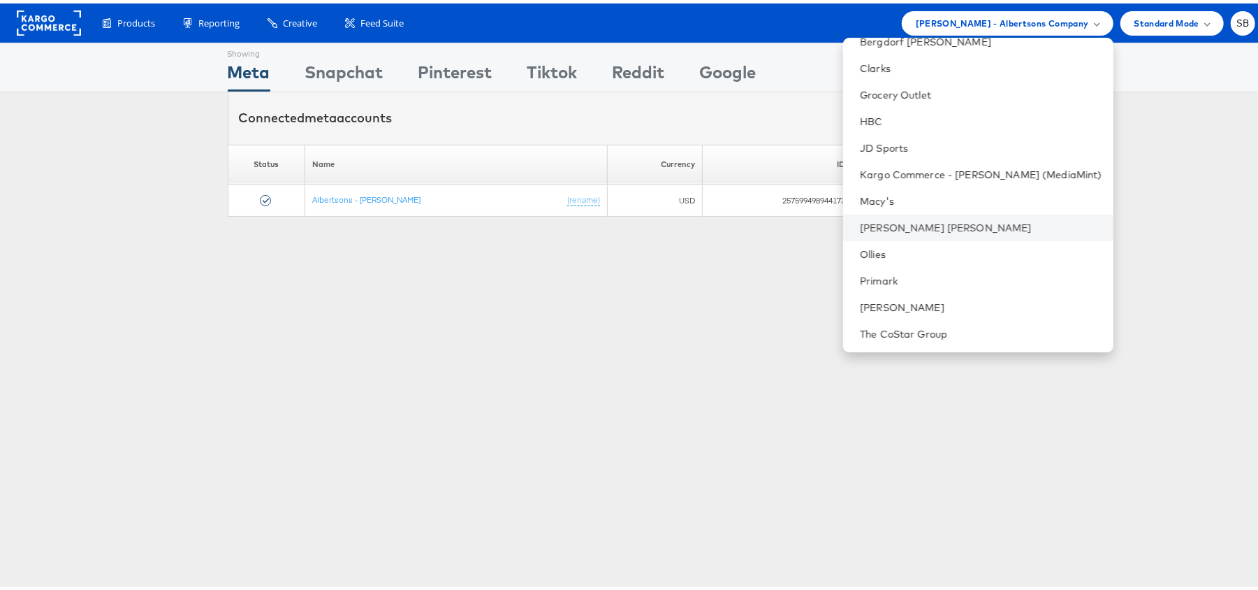
click at [917, 215] on li "[PERSON_NAME] [PERSON_NAME]" at bounding box center [978, 224] width 270 height 27
click at [915, 219] on link "[PERSON_NAME] [PERSON_NAME]" at bounding box center [981, 224] width 242 height 14
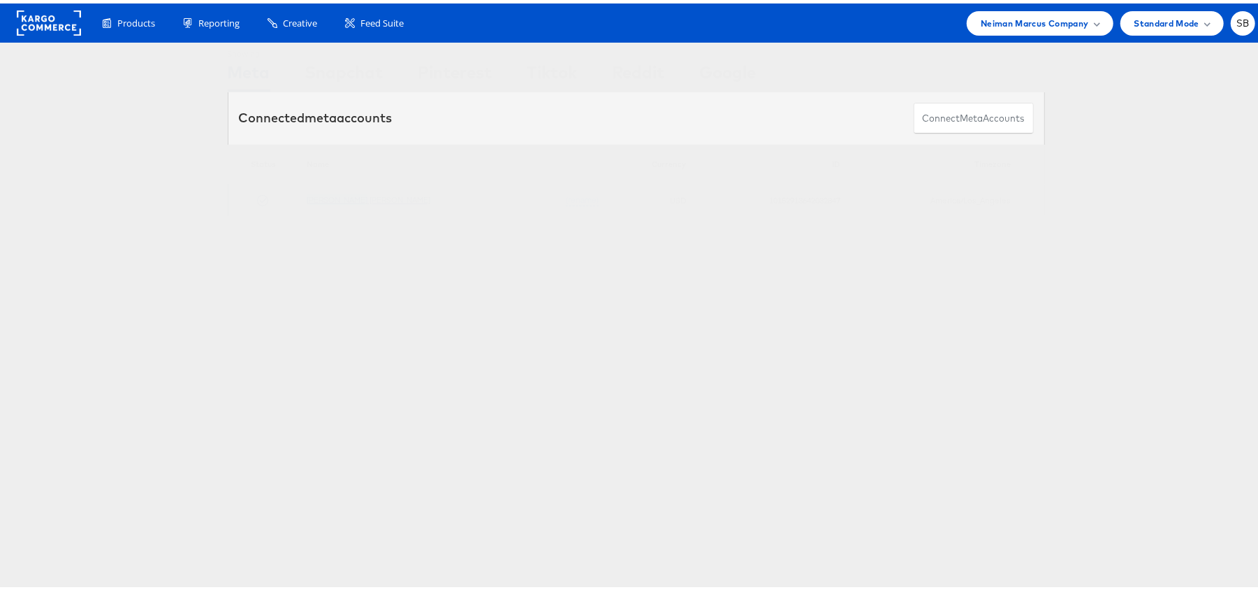
drag, startPoint x: 375, startPoint y: 194, endPoint x: 312, endPoint y: 196, distance: 63.6
click at [312, 196] on td "[PERSON_NAME] [PERSON_NAME] (rename)" at bounding box center [452, 197] width 307 height 32
copy link "[PERSON_NAME] [PERSON_NAME]"
click at [766, 196] on td "10152913642032847" at bounding box center [771, 197] width 154 height 32
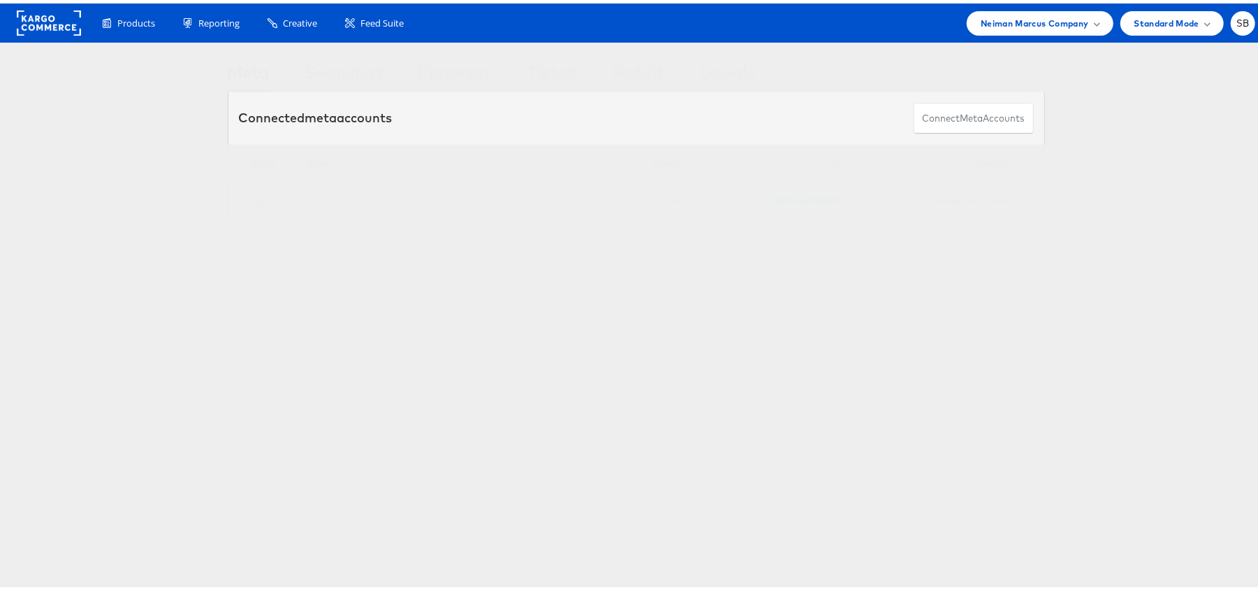
copy td "10152913642032847"
click at [1001, 24] on span "Neiman Marcus Company" at bounding box center [1035, 20] width 108 height 15
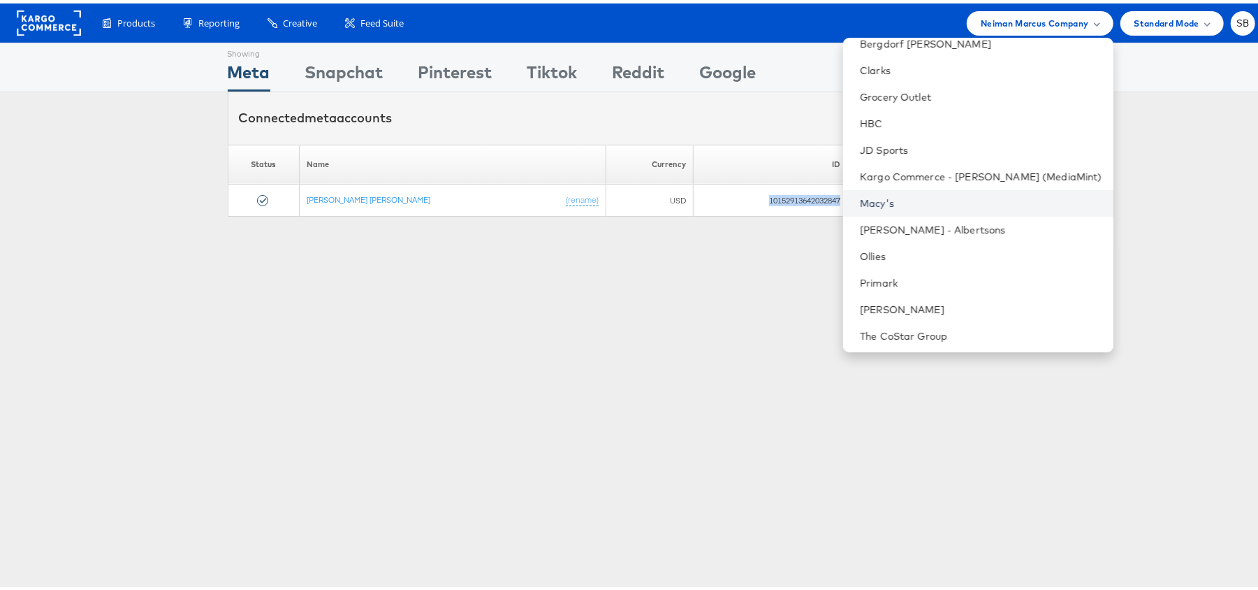
scroll to position [146, 0]
click at [914, 277] on link "Primark" at bounding box center [981, 277] width 242 height 14
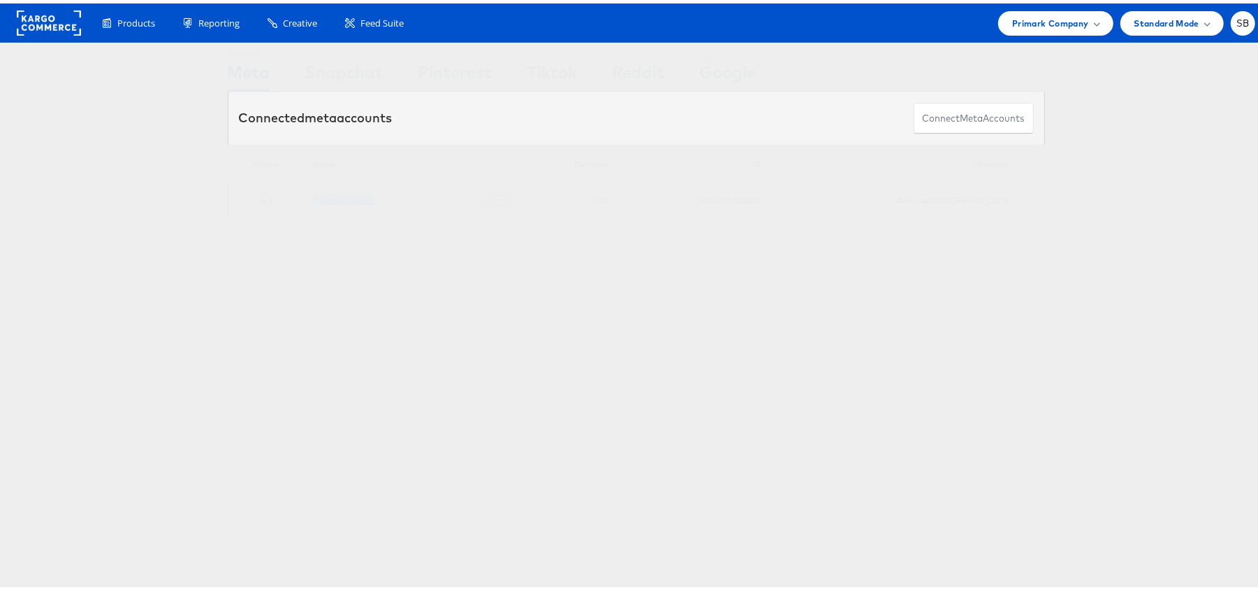
drag, startPoint x: 388, startPoint y: 200, endPoint x: 317, endPoint y: 198, distance: 72.0
click at [317, 198] on td "Primark US Corp (rename)" at bounding box center [413, 197] width 214 height 32
copy link "Primark US Corp"
click at [769, 198] on td "482117534266232" at bounding box center [692, 197] width 152 height 32
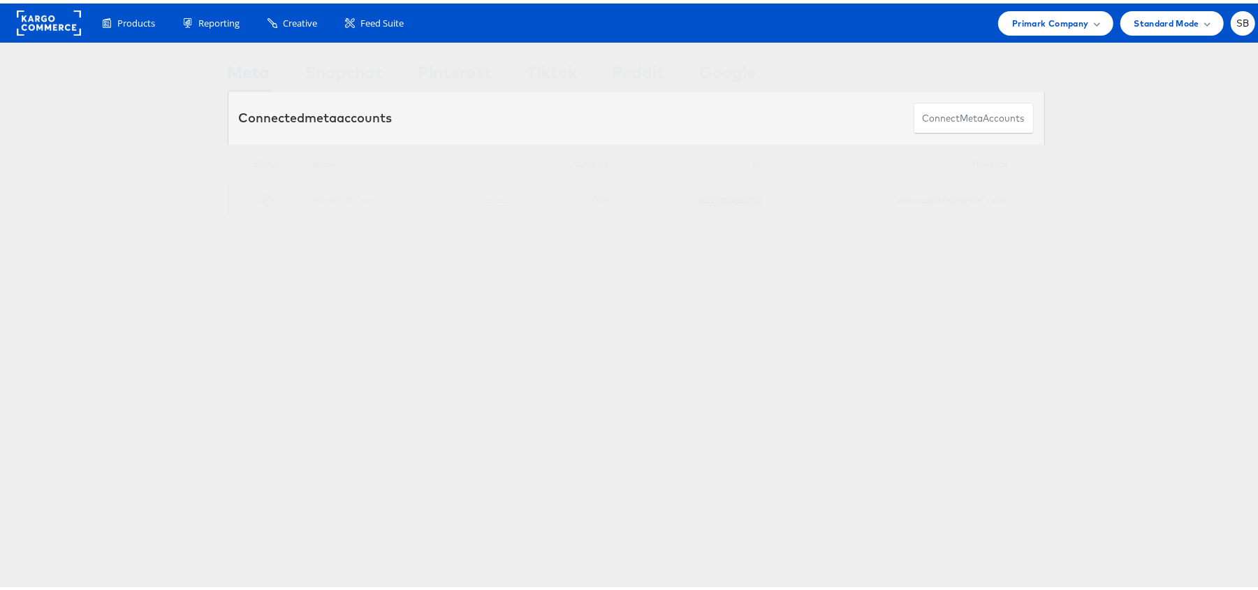
copy td "482117534266232"
click at [1030, 29] on div "Primark Company" at bounding box center [1055, 20] width 115 height 24
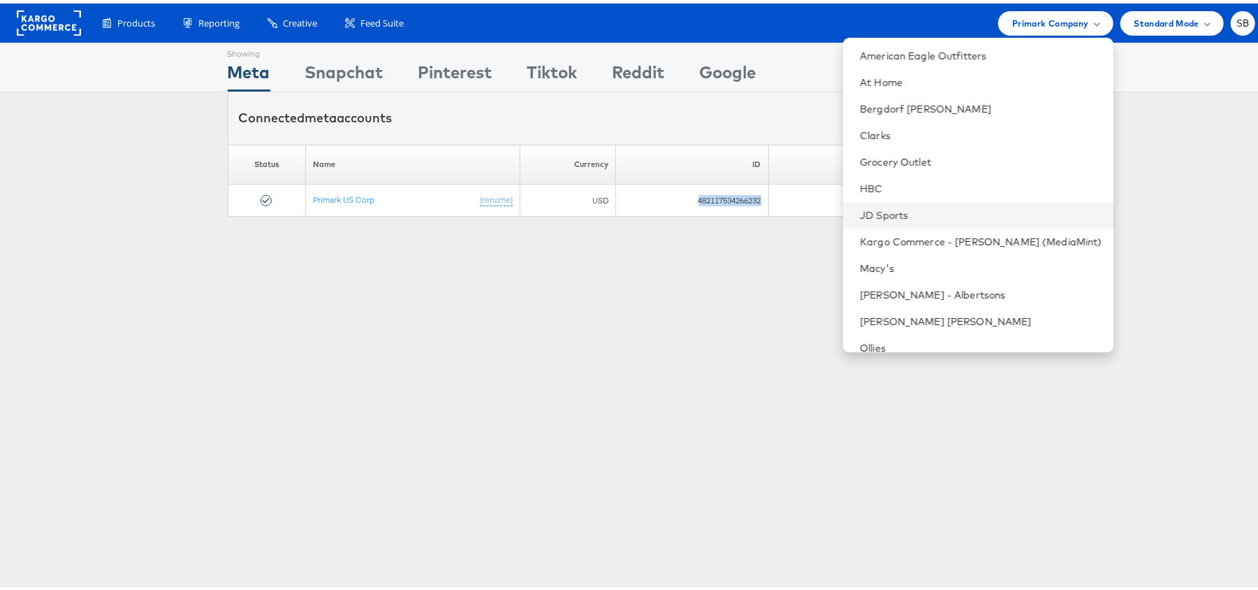
scroll to position [146, 0]
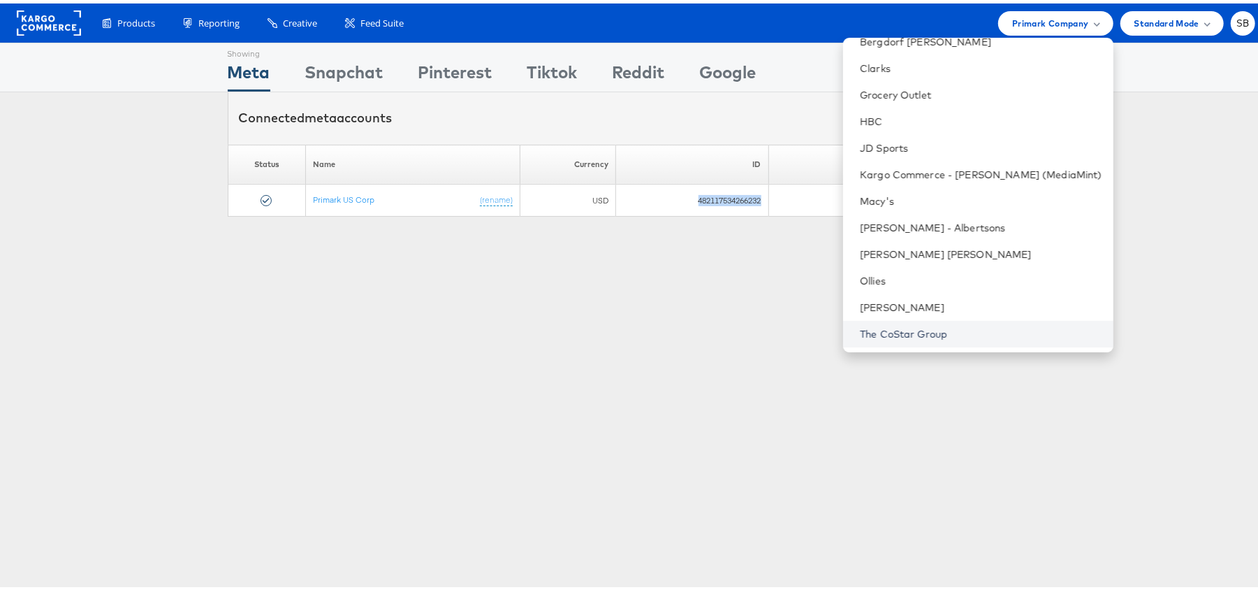
click at [907, 328] on link "The CoStar Group" at bounding box center [981, 331] width 242 height 14
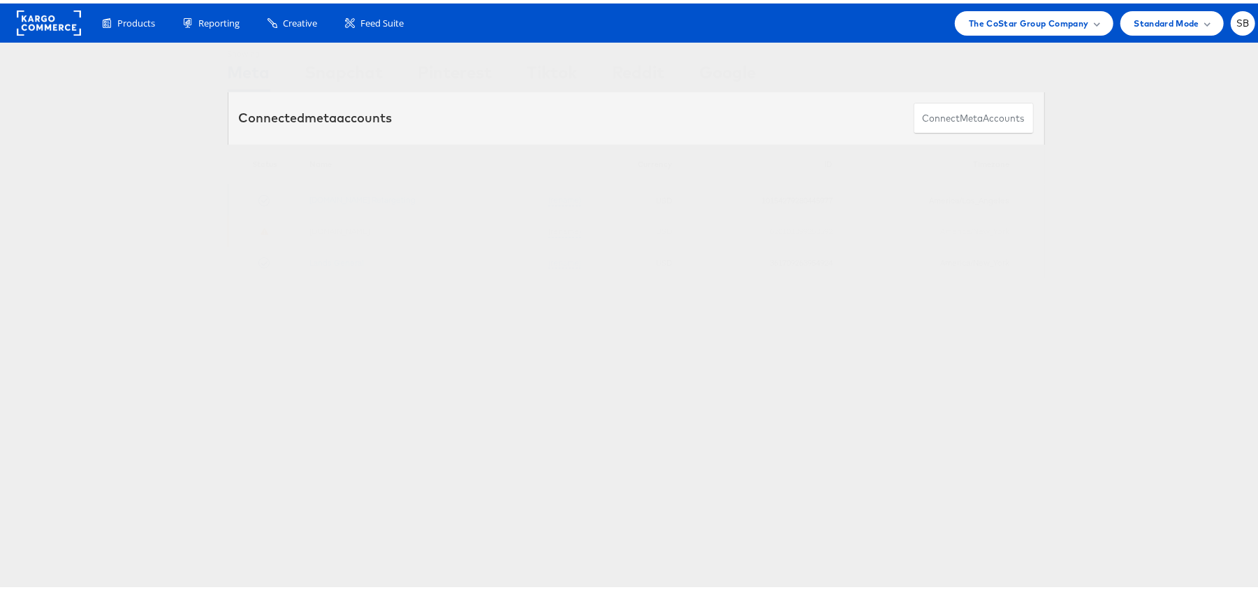
drag, startPoint x: 408, startPoint y: 197, endPoint x: 305, endPoint y: 203, distance: 103.6
click at [305, 203] on td "[DOMAIN_NAME] Retargeting (rename)" at bounding box center [445, 196] width 286 height 31
copy link "[DOMAIN_NAME] Retargeting"
click at [1040, 21] on span "The CoStar Group Company" at bounding box center [1028, 20] width 119 height 15
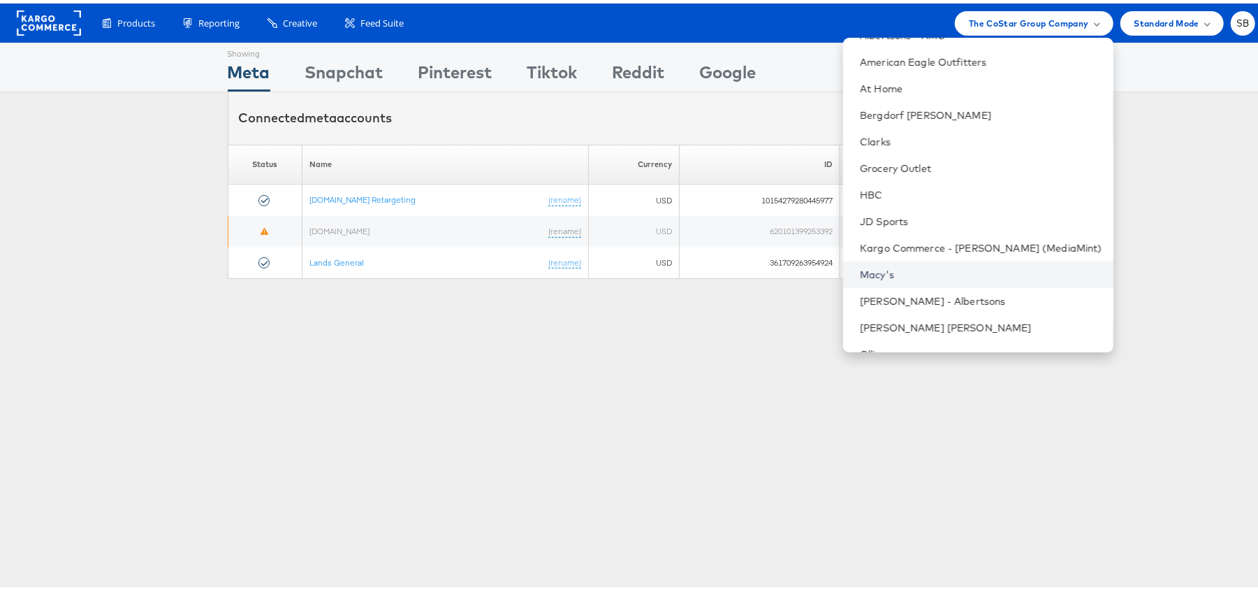
scroll to position [146, 0]
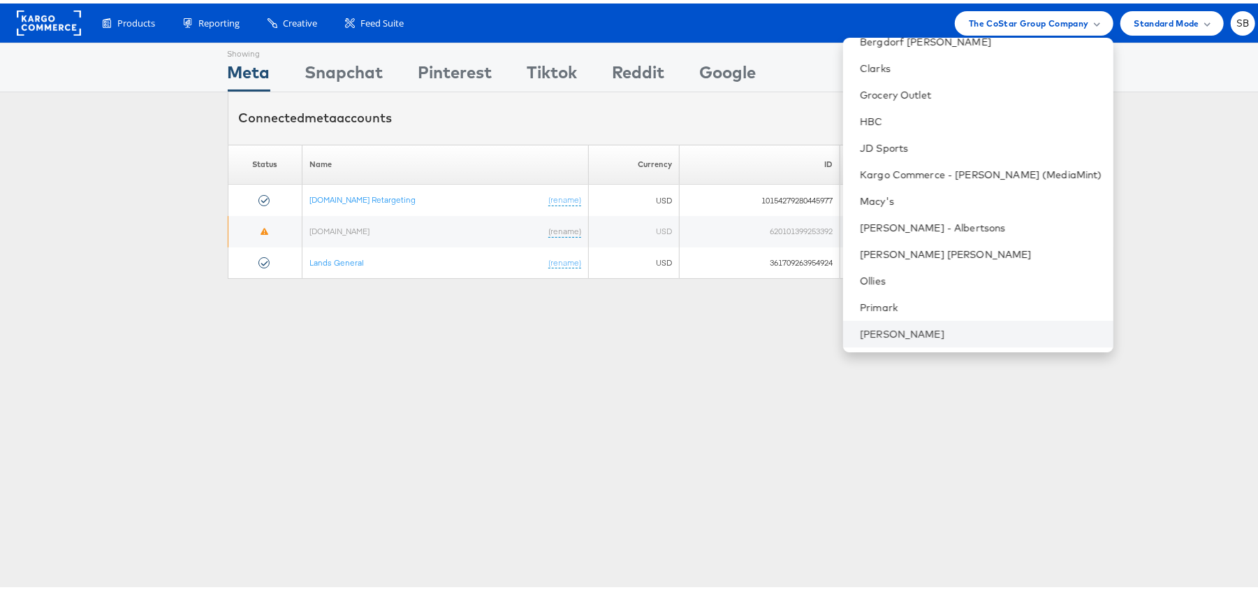
click at [906, 319] on li "[PERSON_NAME]" at bounding box center [978, 330] width 270 height 27
click at [900, 335] on link "[PERSON_NAME]" at bounding box center [981, 331] width 242 height 14
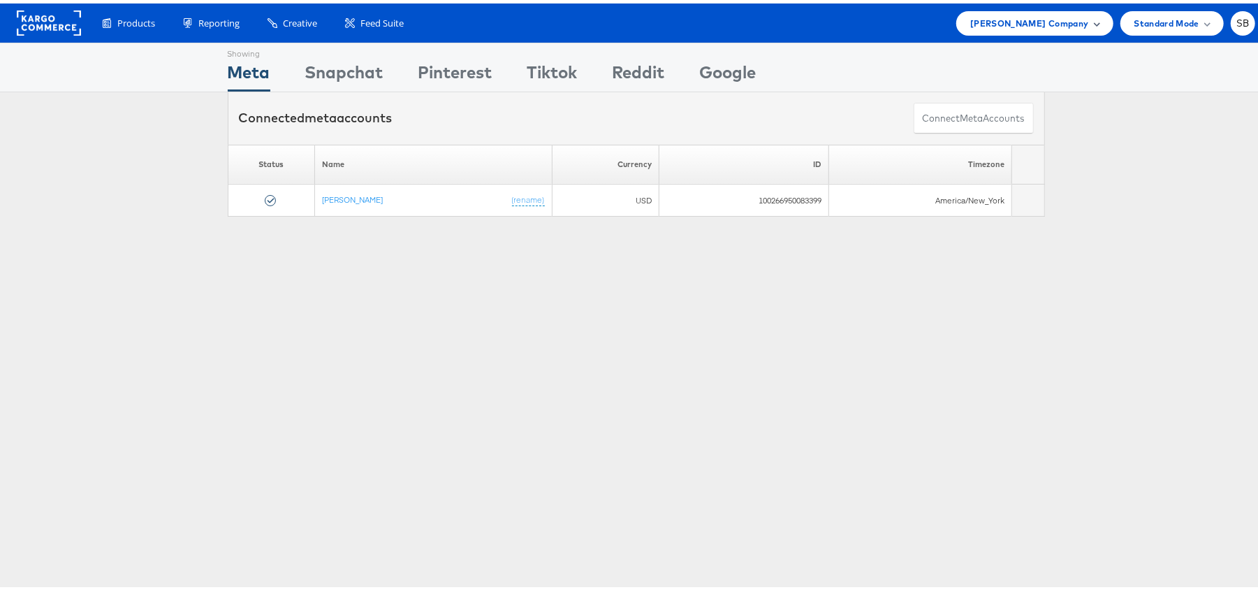
click at [992, 13] on span "[PERSON_NAME] Company" at bounding box center [1030, 20] width 118 height 15
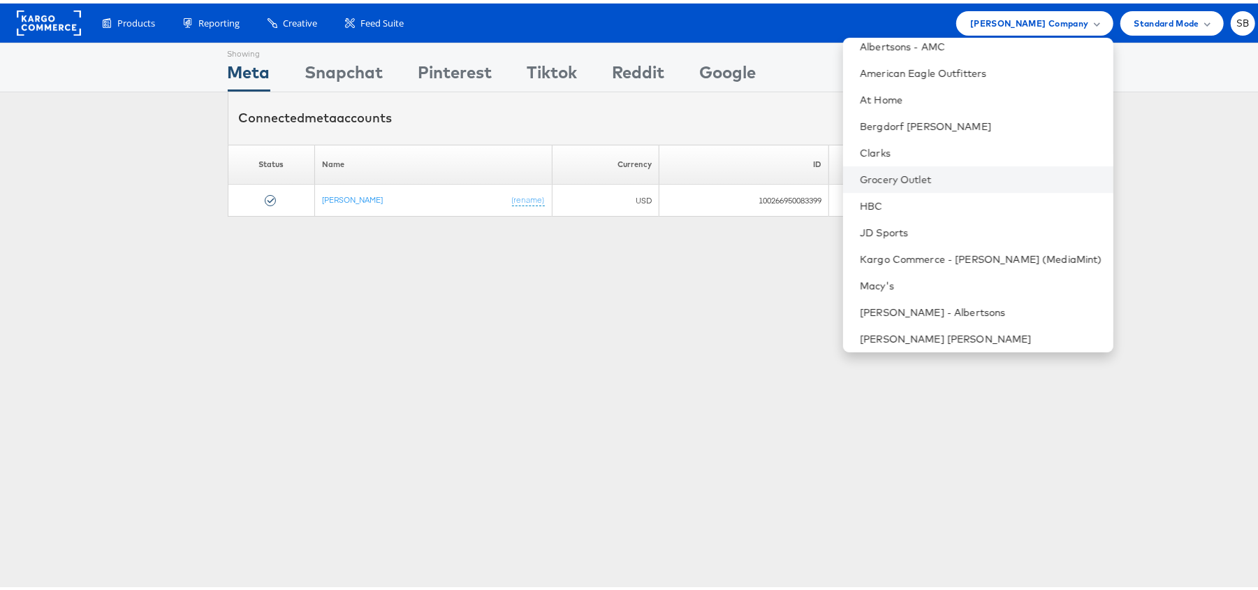
scroll to position [93, 0]
